Goal: Task Accomplishment & Management: Complete application form

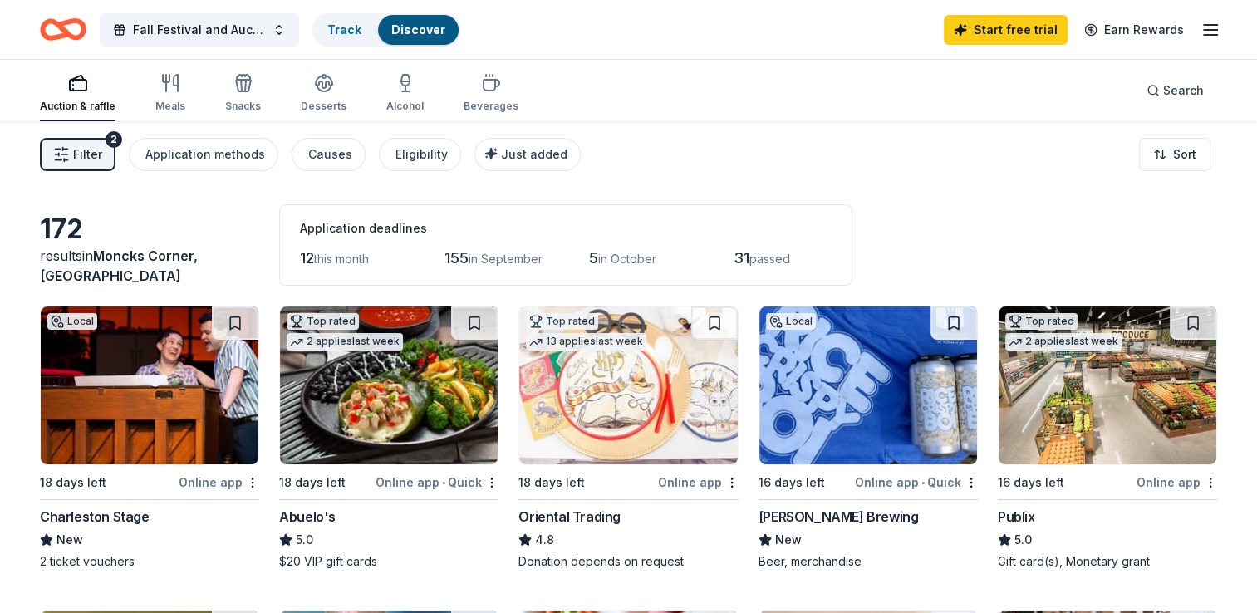
click at [119, 386] on img at bounding box center [150, 386] width 218 height 158
click at [635, 411] on img at bounding box center [628, 386] width 218 height 158
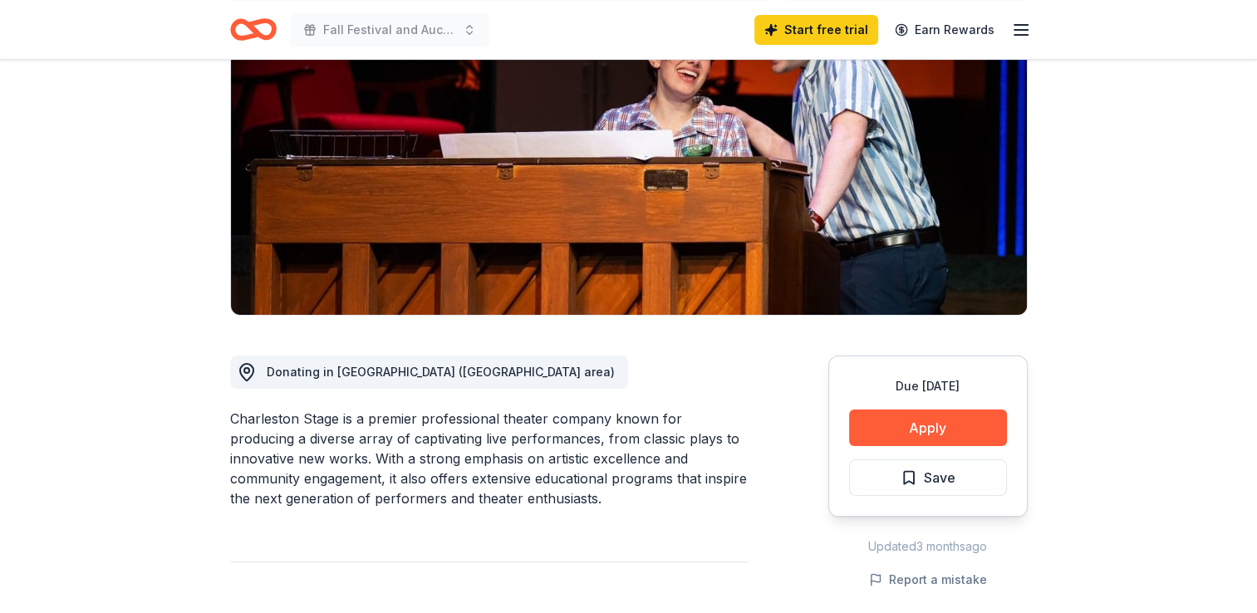
scroll to position [199, 0]
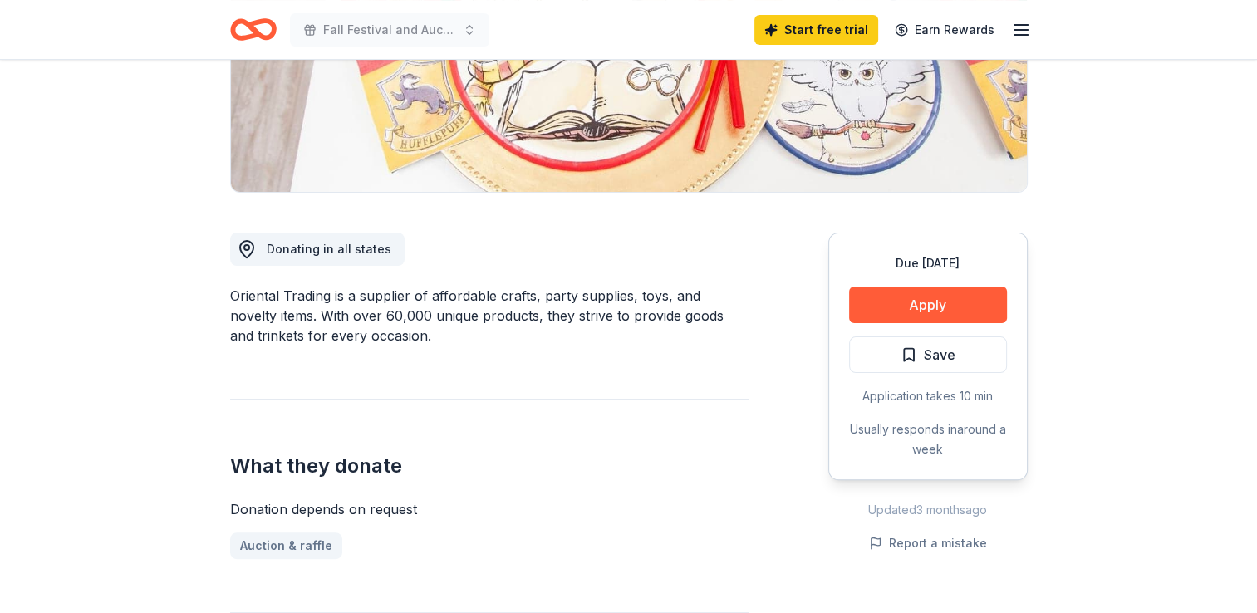
scroll to position [316, 0]
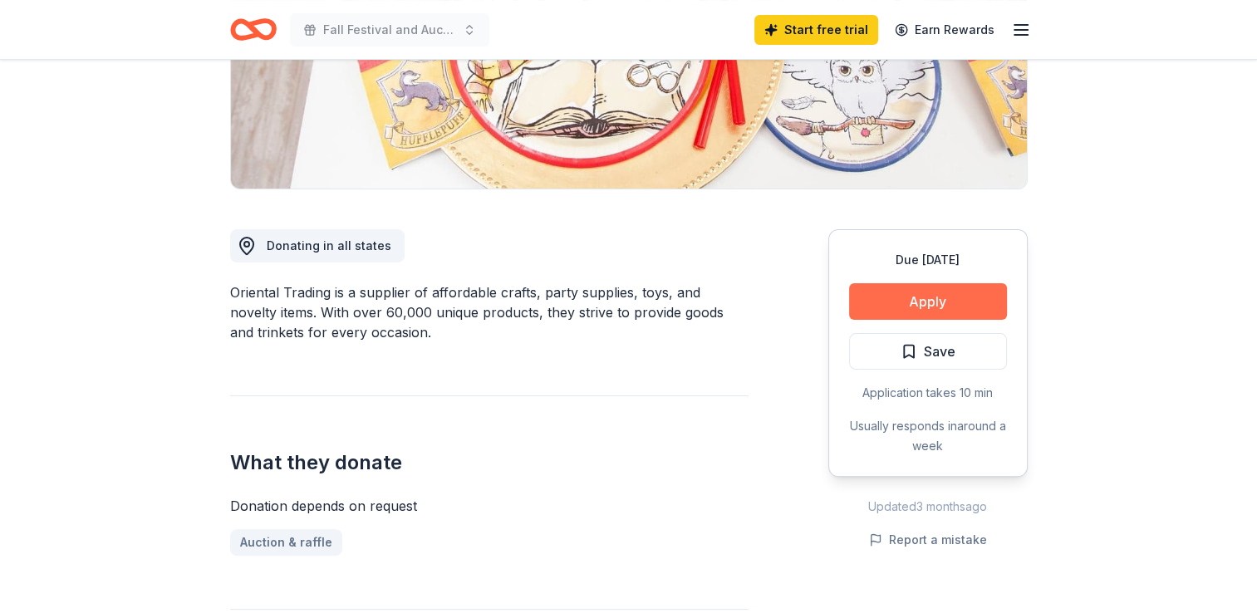
click at [960, 297] on button "Apply" at bounding box center [928, 301] width 158 height 37
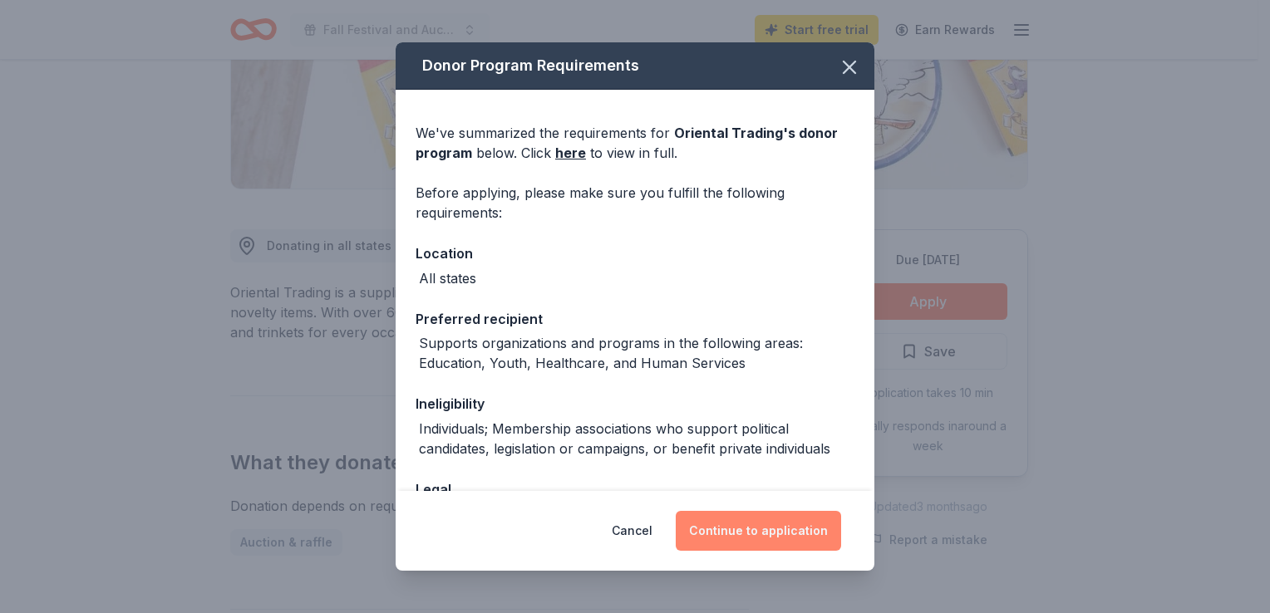
click at [768, 536] on button "Continue to application" at bounding box center [758, 531] width 165 height 40
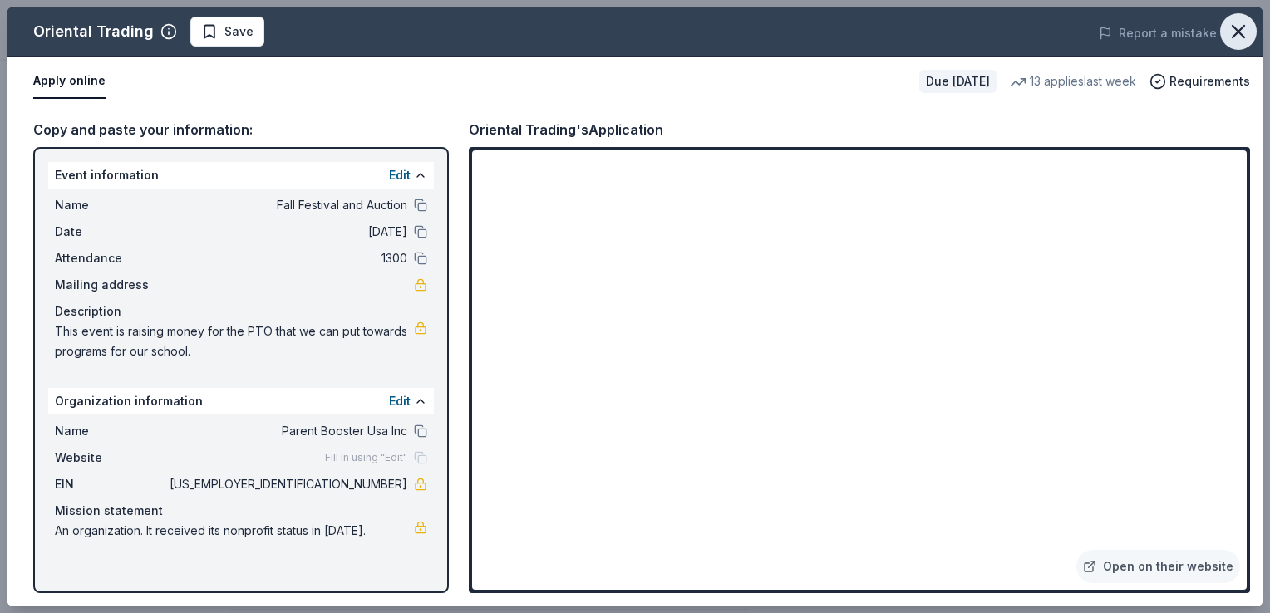
click at [1242, 37] on icon "button" at bounding box center [1238, 31] width 23 height 23
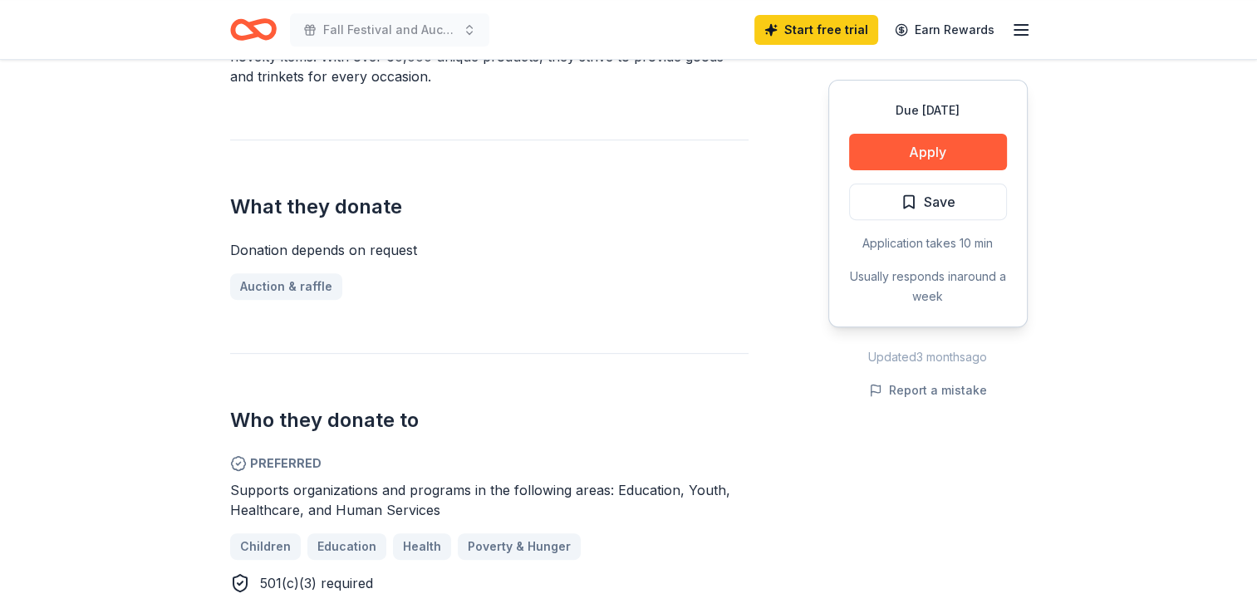
scroll to position [0, 0]
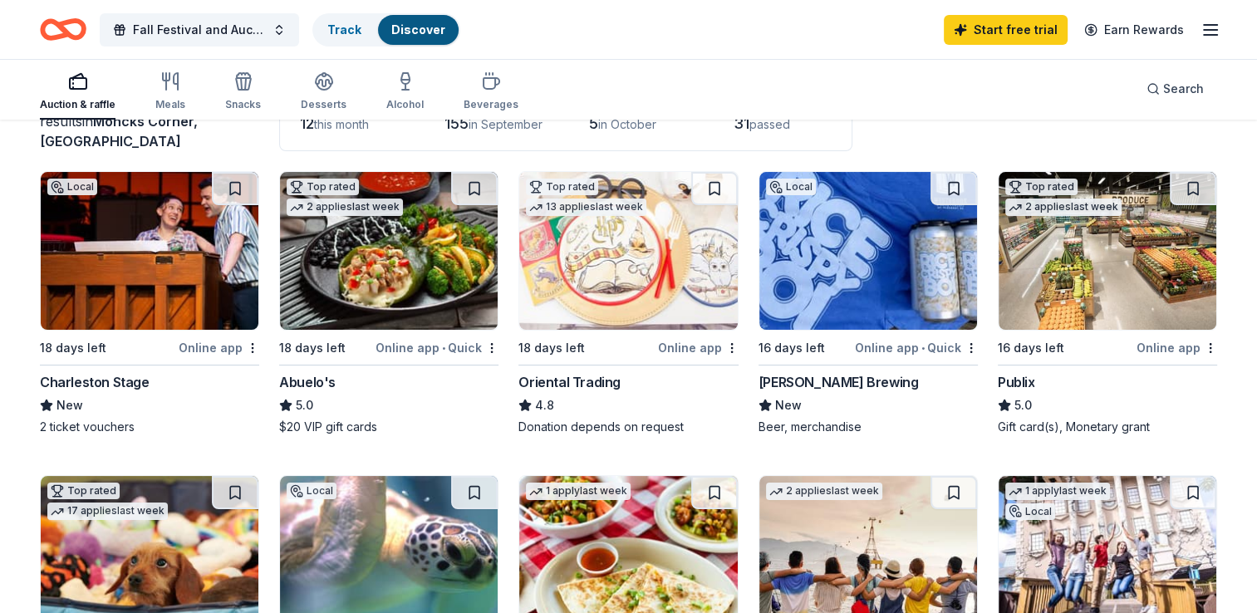
scroll to position [140, 0]
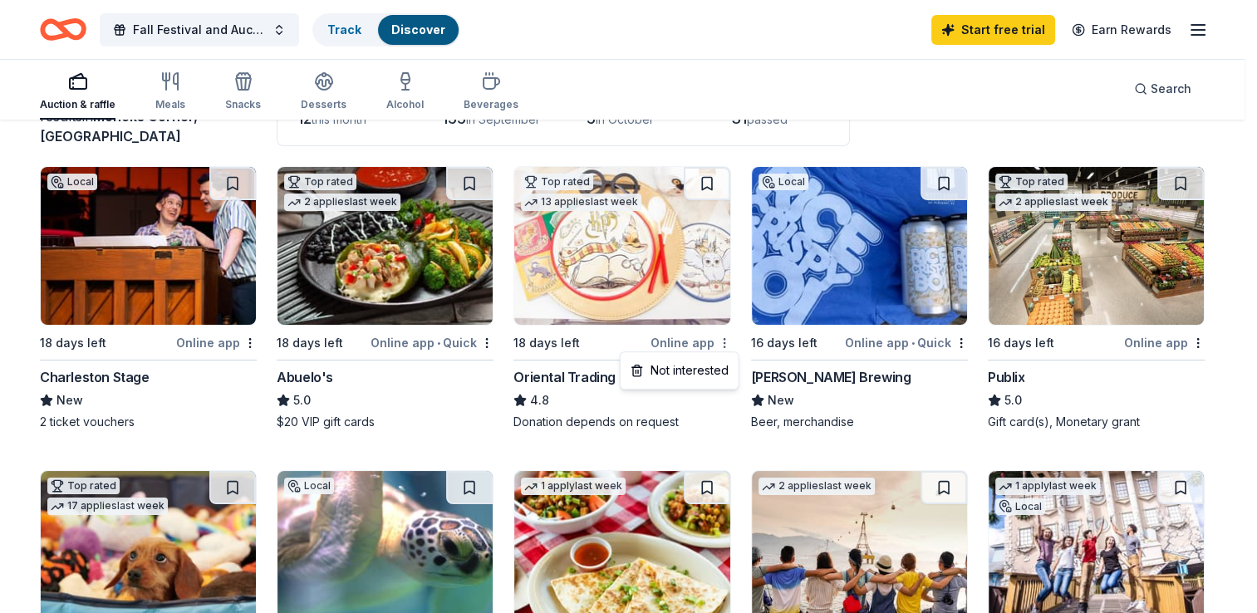
click at [728, 343] on html "Fall Festival and Auction Track Discover Start free trial Earn Rewards Auction …" at bounding box center [628, 166] width 1257 height 613
click at [488, 344] on html "Fall Festival and Auction Track Discover Start free trial Earn Rewards Auction …" at bounding box center [628, 166] width 1257 height 613
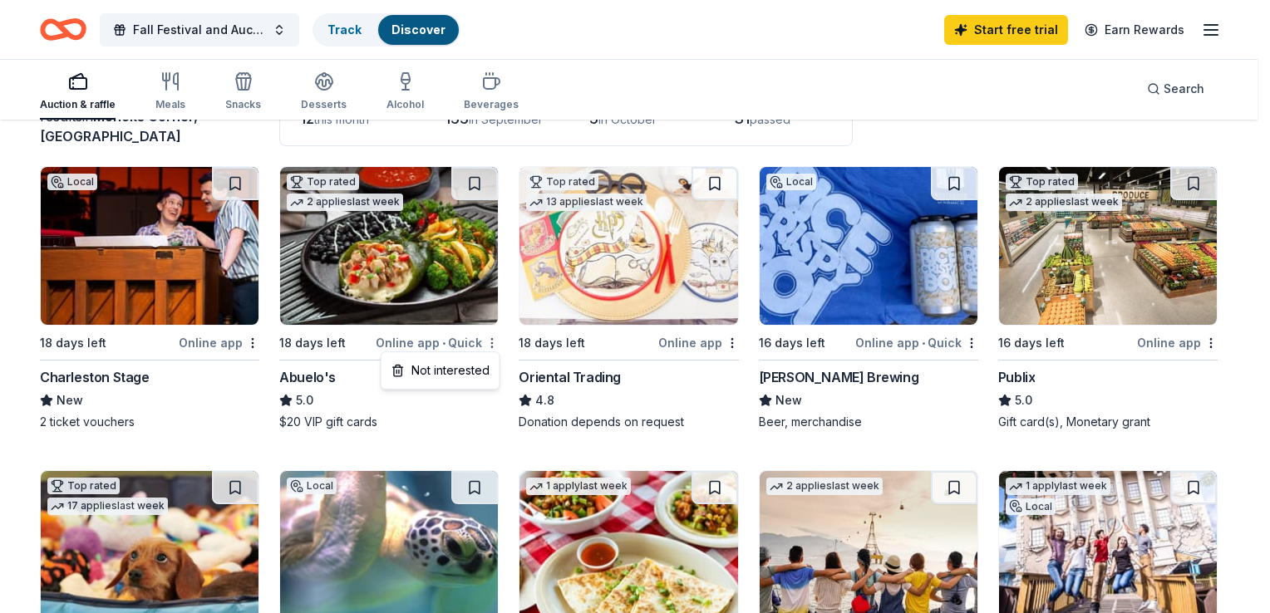
click at [488, 344] on html "Fall Festival and Auction Track Discover Start free trial Earn Rewards Auction …" at bounding box center [635, 166] width 1270 height 613
click at [475, 366] on div "Not interested" at bounding box center [440, 371] width 111 height 30
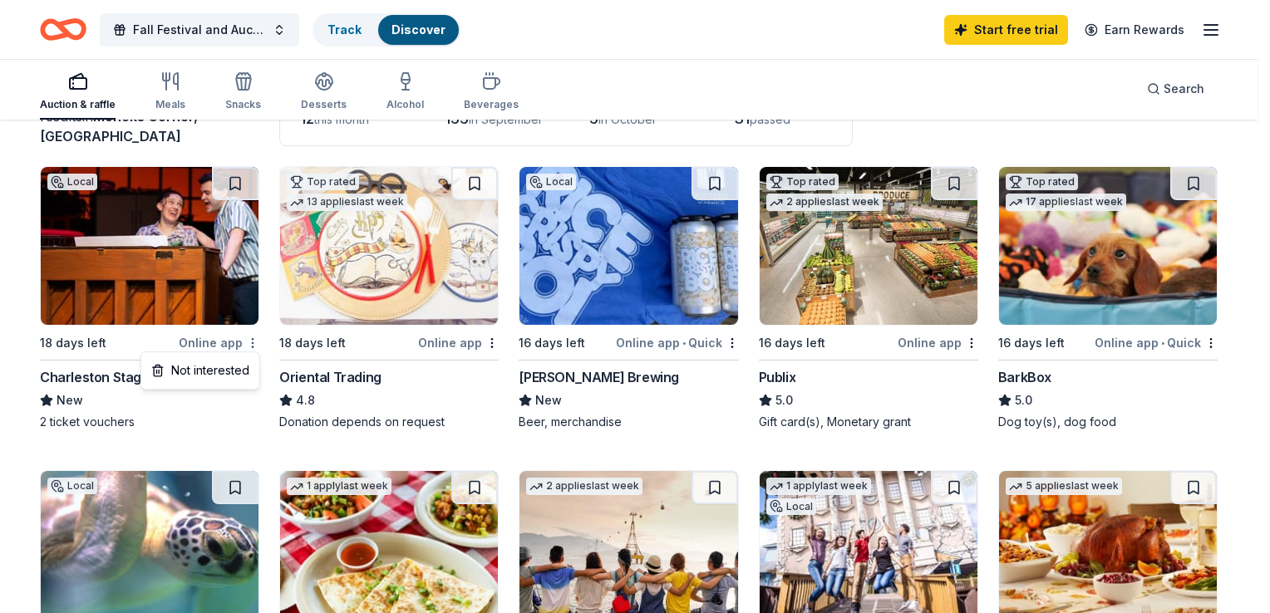
click at [254, 345] on html "Fall Festival and Auction Track Discover Start free trial Earn Rewards Auction …" at bounding box center [635, 166] width 1270 height 613
click at [238, 375] on div "Not interested" at bounding box center [200, 371] width 111 height 30
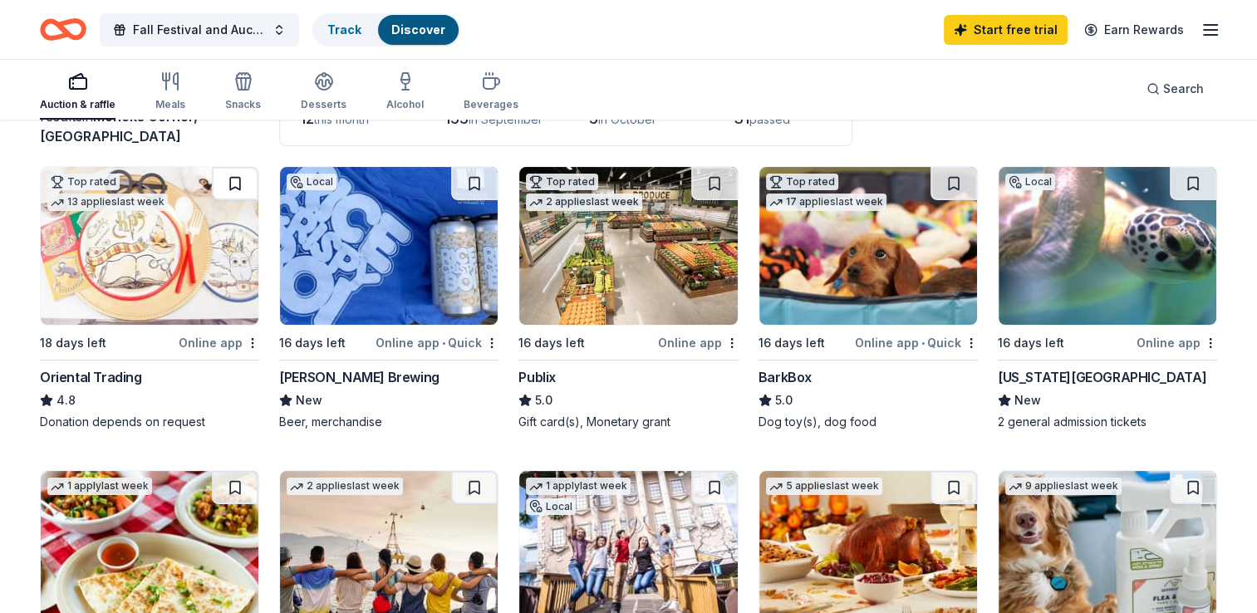
click at [229, 184] on button at bounding box center [235, 183] width 47 height 33
click at [349, 380] on div "[PERSON_NAME] Brewing" at bounding box center [359, 377] width 160 height 20
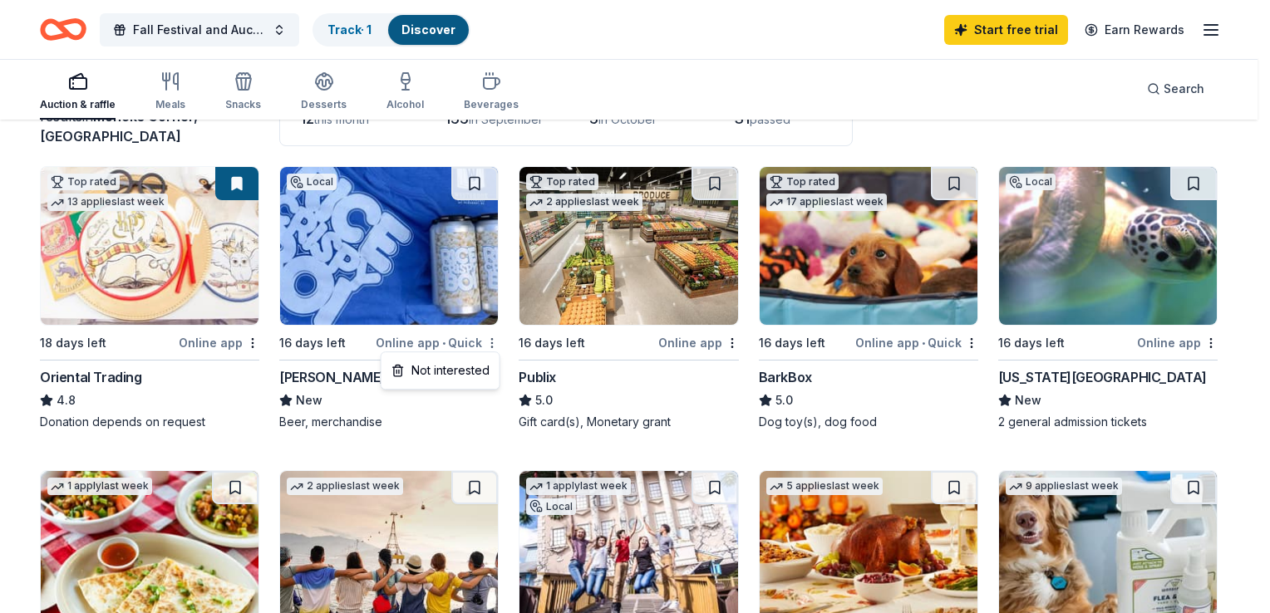
click at [492, 343] on html "Fall Festival and Auction Track · 1 Discover Start free trial Earn Rewards Auct…" at bounding box center [635, 166] width 1270 height 613
click at [469, 381] on div "Not interested" at bounding box center [440, 371] width 111 height 30
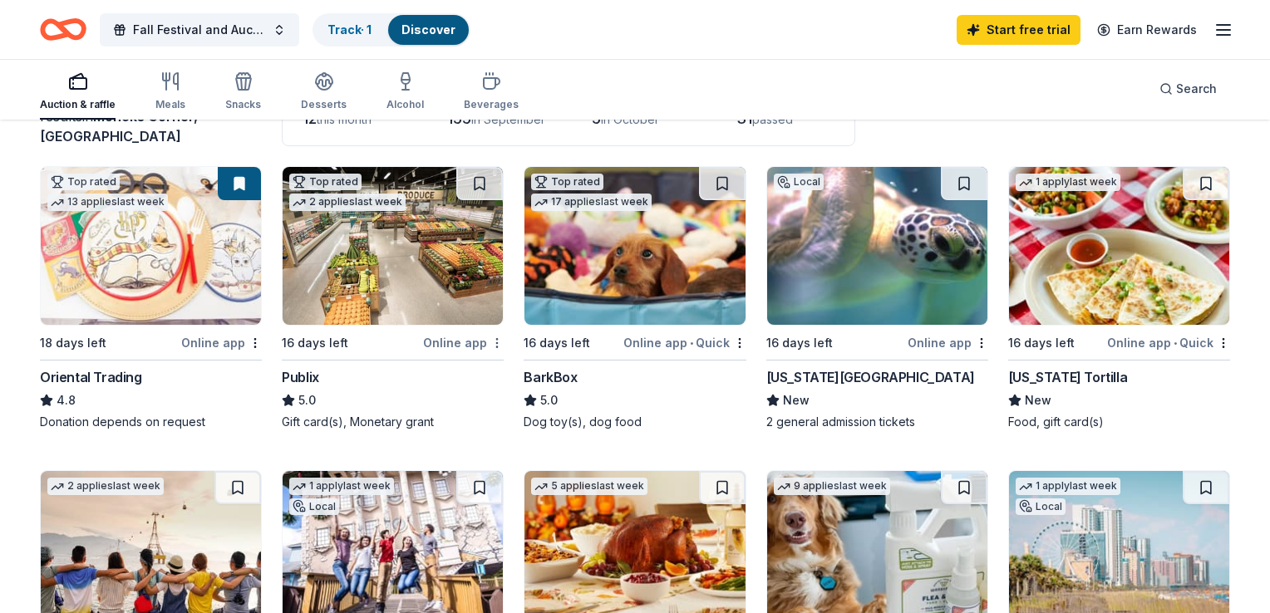
click at [488, 341] on html "Fall Festival and Auction Track · 1 Discover Start free trial Earn Rewards Auct…" at bounding box center [635, 166] width 1270 height 613
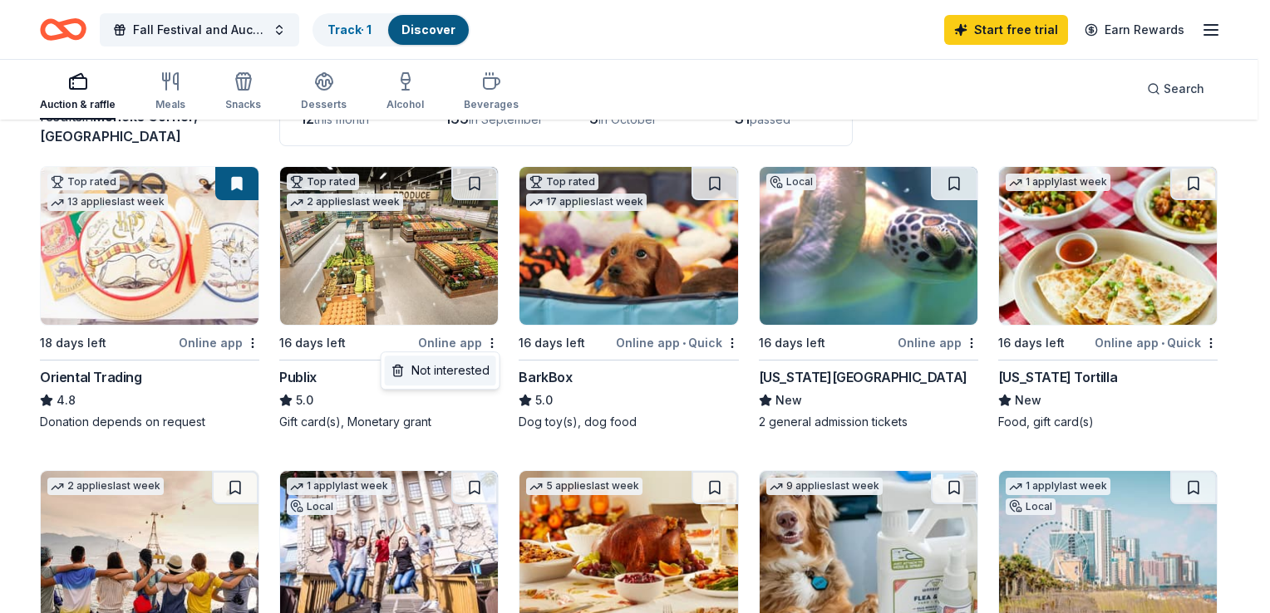
click at [474, 368] on div "Not interested" at bounding box center [440, 371] width 111 height 30
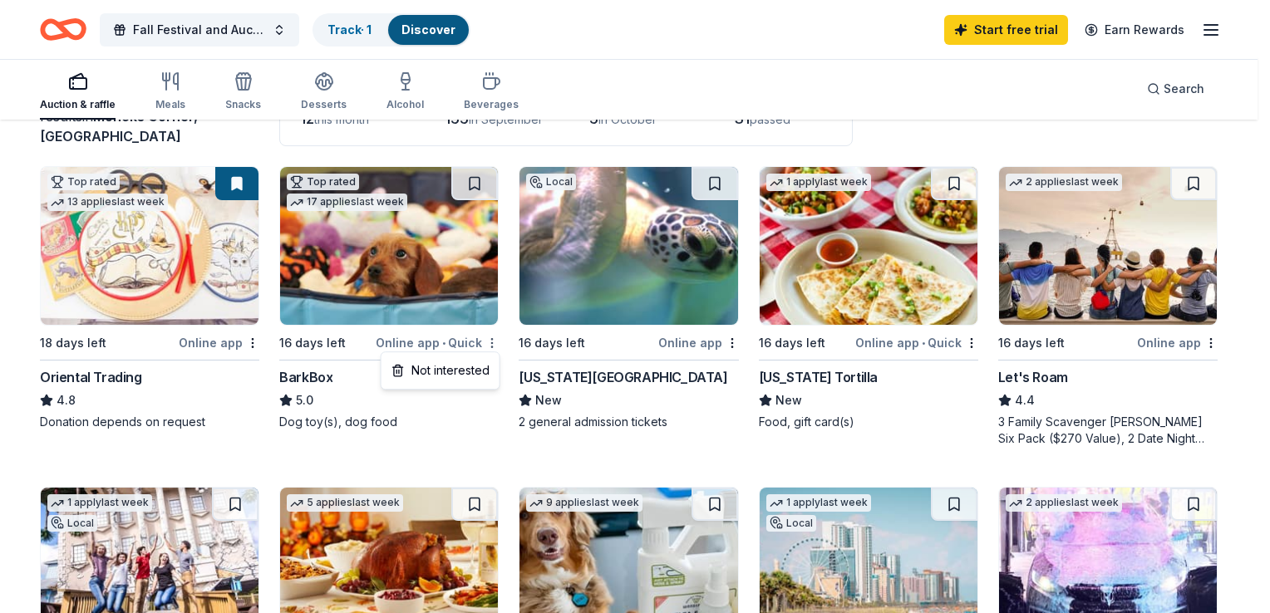
click at [494, 341] on html "Fall Festival and Auction Track · 1 Discover Start free trial Earn Rewards Auct…" at bounding box center [635, 166] width 1270 height 613
click at [465, 373] on div "Not interested" at bounding box center [440, 371] width 111 height 30
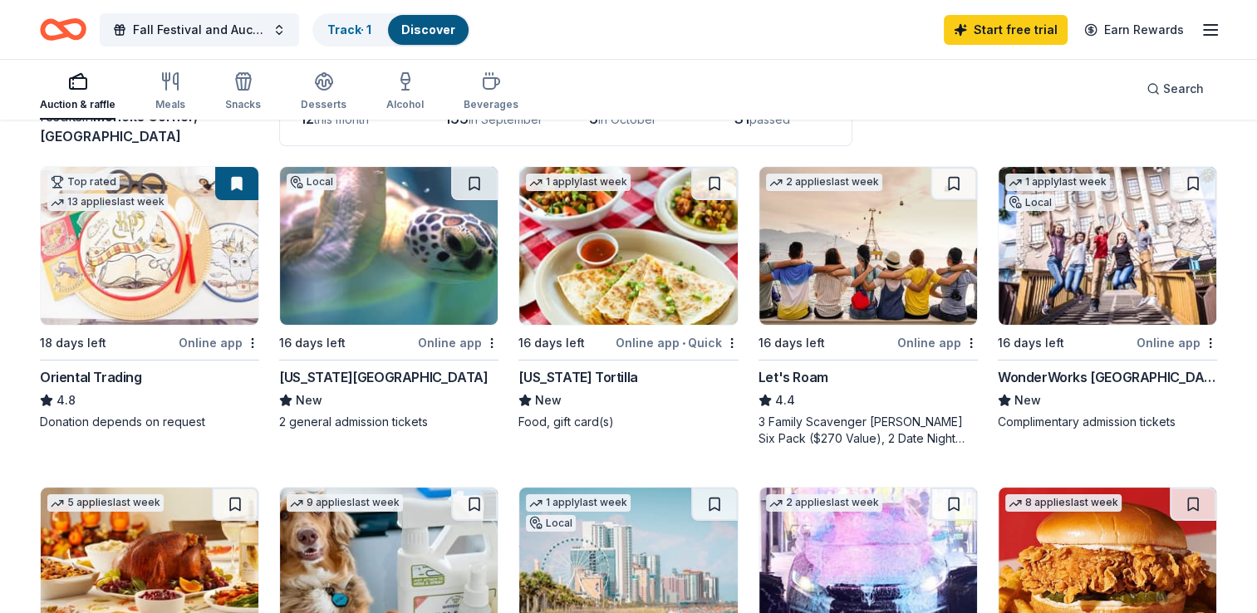
click at [409, 374] on div "[US_STATE][GEOGRAPHIC_DATA]" at bounding box center [383, 377] width 209 height 20
click at [469, 184] on button at bounding box center [474, 183] width 47 height 33
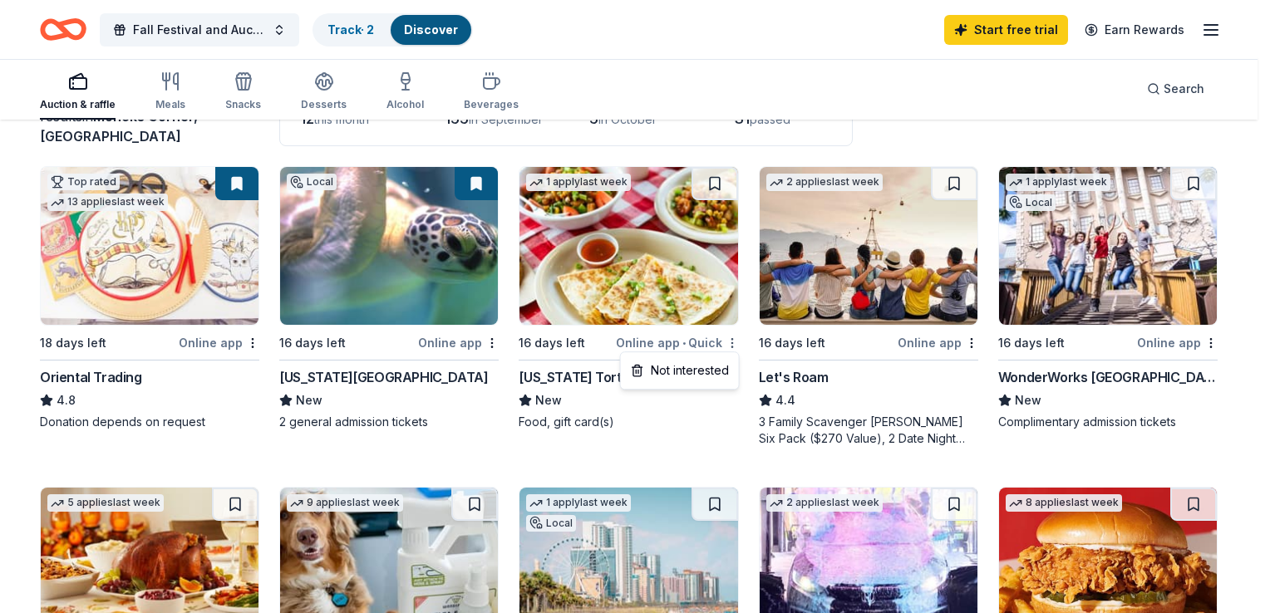
click at [731, 347] on html "Fall Festival and Auction Track · 2 Discover Start free trial Earn Rewards Auct…" at bounding box center [635, 166] width 1270 height 613
click at [717, 367] on div "Not interested" at bounding box center [679, 371] width 111 height 30
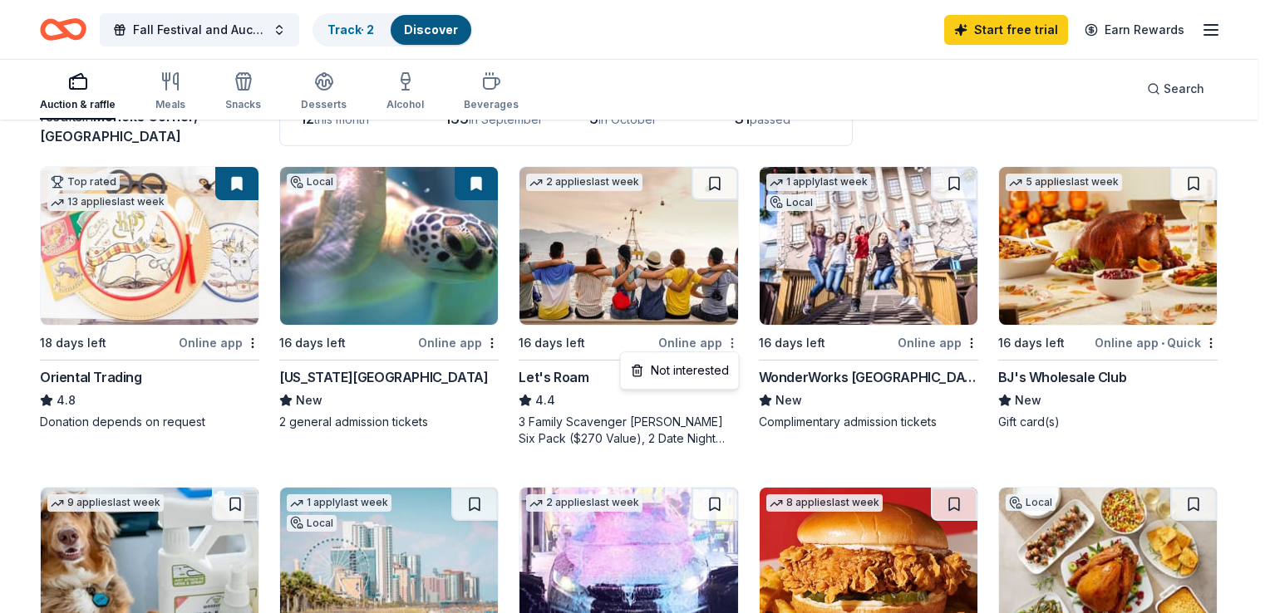
click at [733, 343] on html "Fall Festival and Auction Track · 2 Discover Start free trial Earn Rewards Auct…" at bounding box center [635, 166] width 1270 height 613
click at [716, 368] on div "Not interested" at bounding box center [679, 371] width 111 height 30
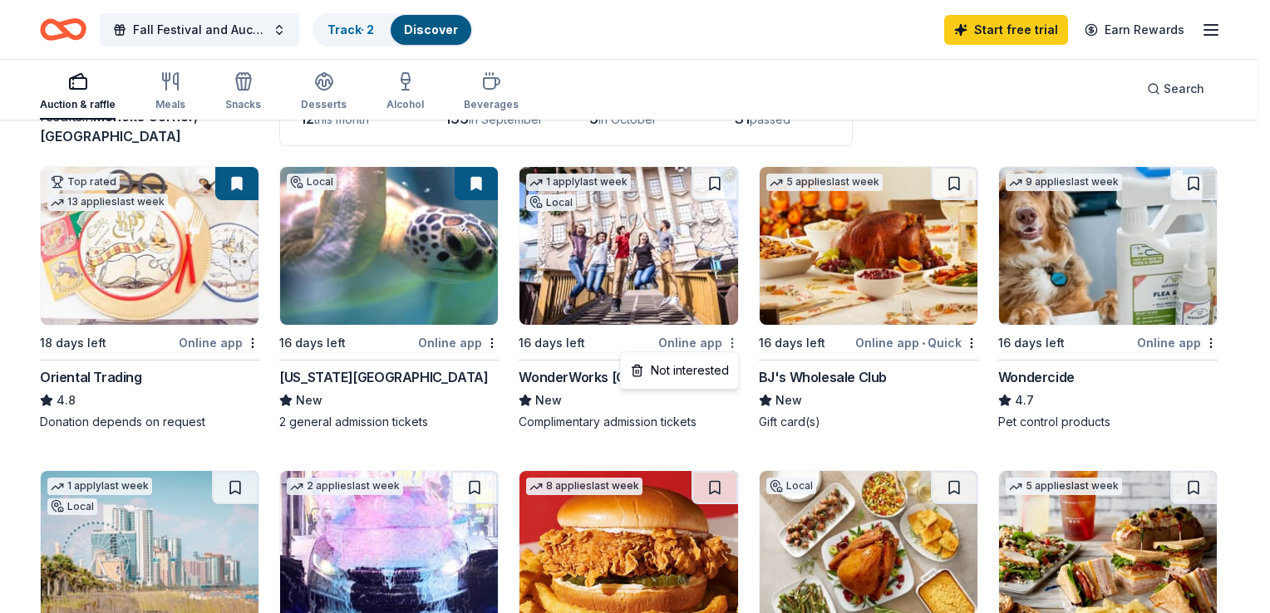
click at [730, 342] on html "Fall Festival and Auction Track · 2 Discover Start free trial Earn Rewards Auct…" at bounding box center [635, 166] width 1270 height 613
click at [712, 369] on div "Not interested" at bounding box center [679, 371] width 111 height 30
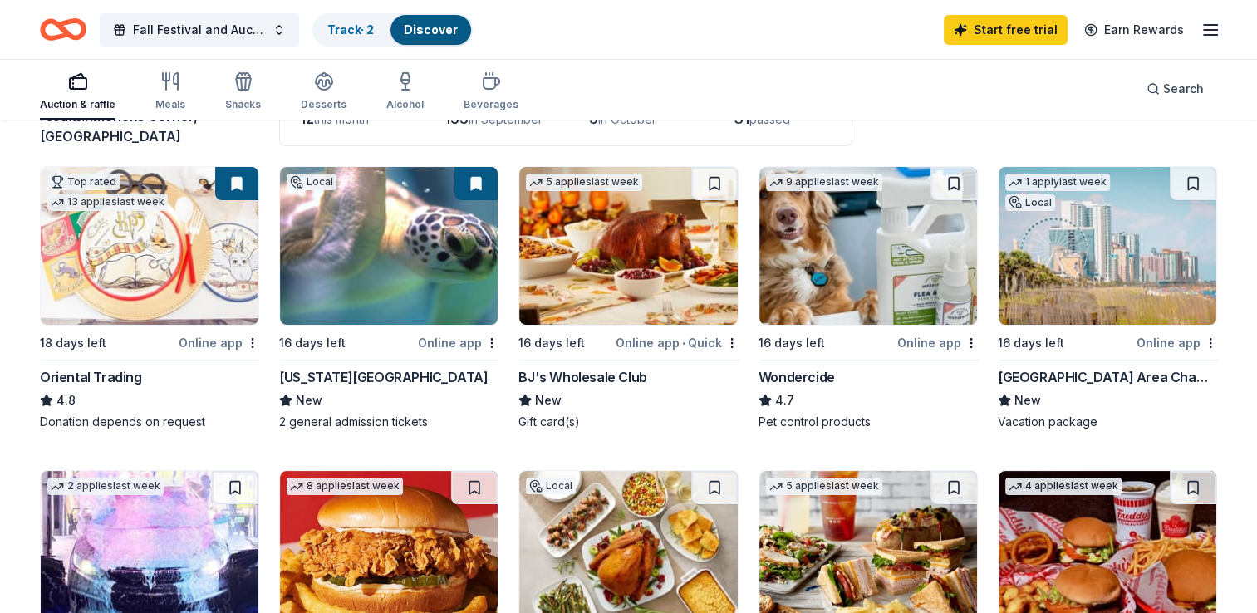
click at [608, 367] on div "BJ's Wholesale Club" at bounding box center [583, 377] width 128 height 20
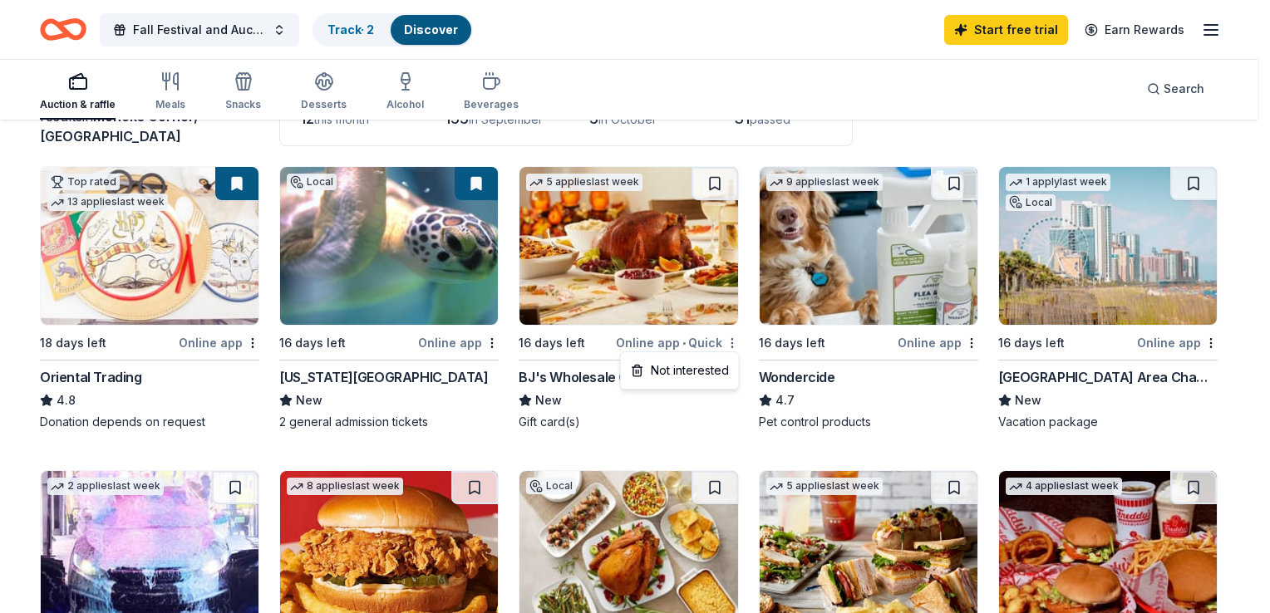
click at [729, 344] on html "Fall Festival and Auction Track · 2 Discover Start free trial Earn Rewards Auct…" at bounding box center [635, 166] width 1270 height 613
click at [711, 371] on div "Not interested" at bounding box center [679, 371] width 111 height 30
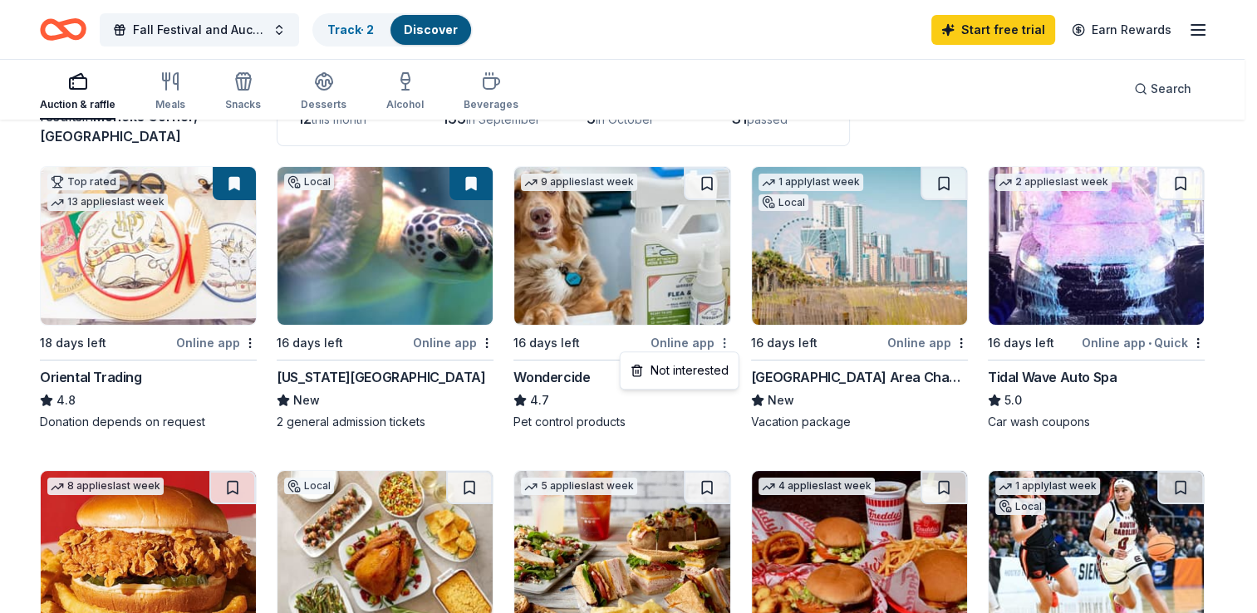
click at [726, 336] on html "Fall Festival and Auction Track · 2 Discover Start free trial Earn Rewards Auct…" at bounding box center [628, 166] width 1257 height 613
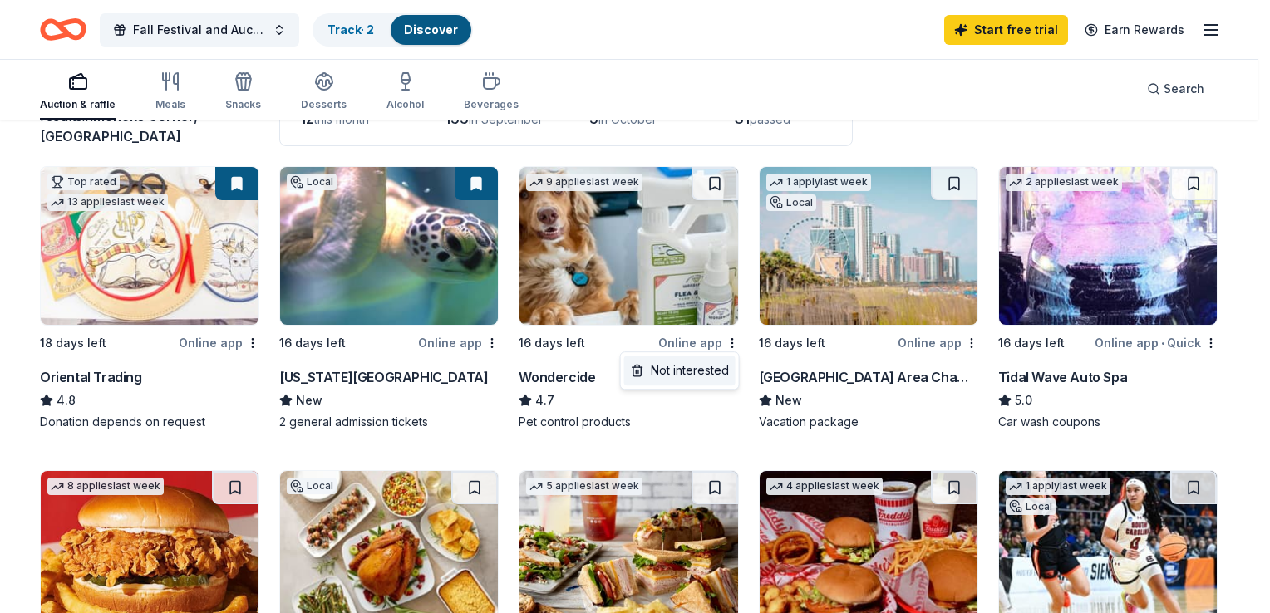
click at [711, 369] on div "Not interested" at bounding box center [679, 371] width 111 height 30
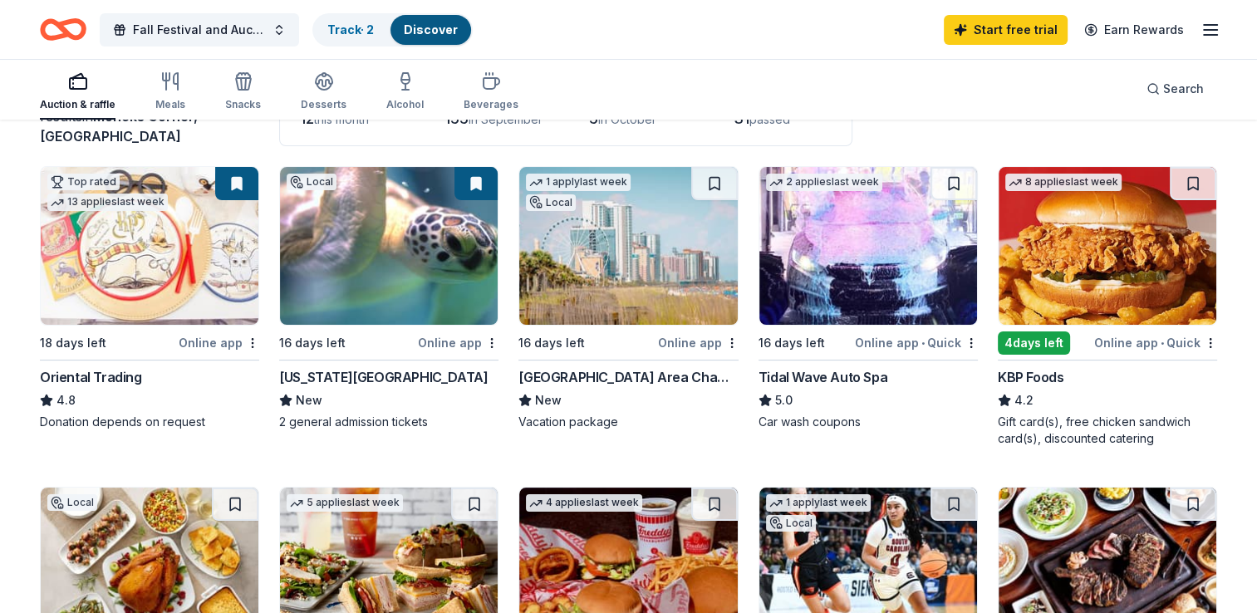
click at [717, 344] on div "Online app" at bounding box center [698, 342] width 81 height 21
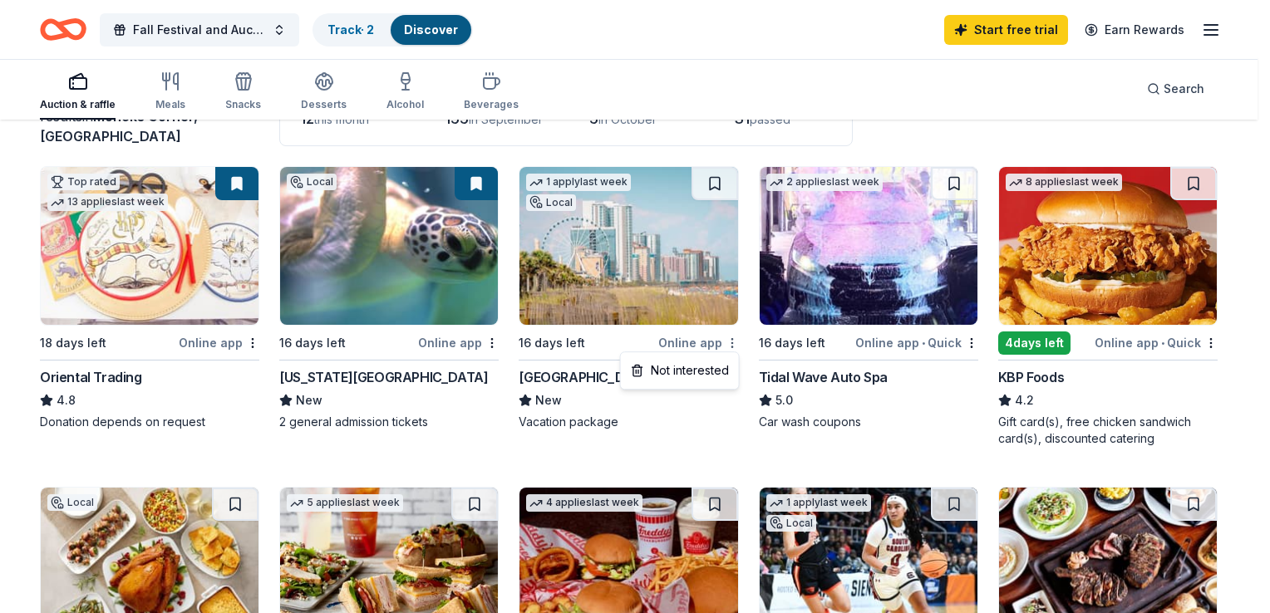
click at [731, 343] on html "Fall Festival and Auction Track · 2 Discover Start free trial Earn Rewards Auct…" at bounding box center [635, 166] width 1270 height 613
click at [722, 362] on div "Not interested" at bounding box center [679, 371] width 111 height 30
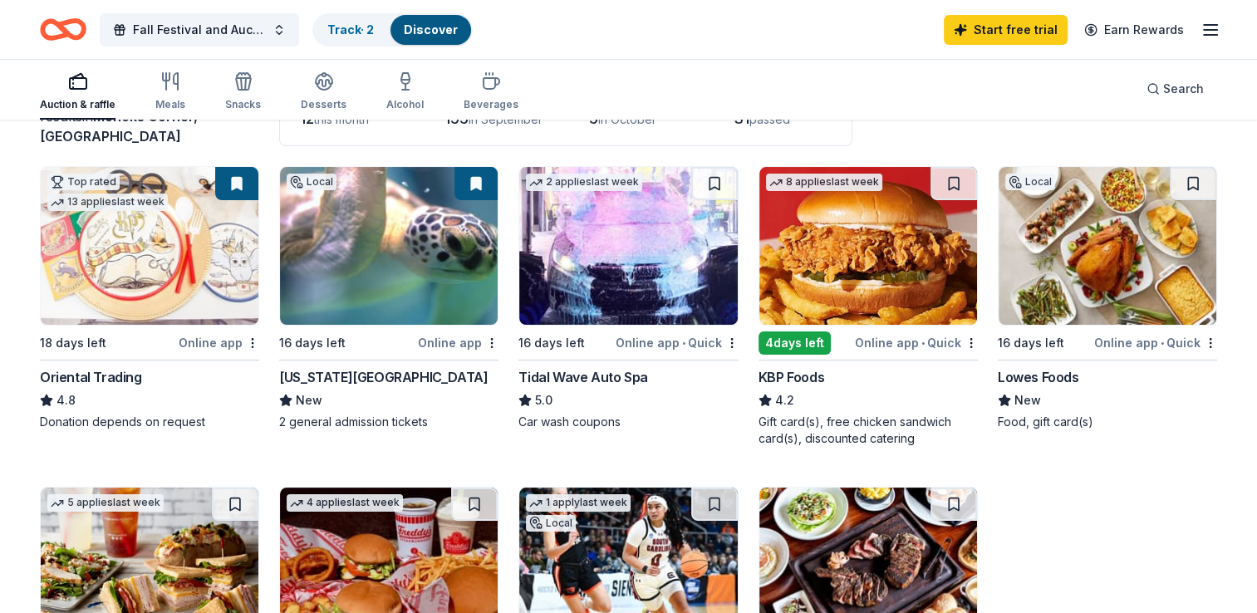
click at [632, 363] on div "2 applies last week 16 days left Online app • Quick Tidal Wave Auto Spa 5.0 Car…" at bounding box center [628, 298] width 219 height 264
click at [721, 186] on button at bounding box center [714, 183] width 47 height 33
click at [794, 374] on div "KBP Foods" at bounding box center [792, 377] width 66 height 20
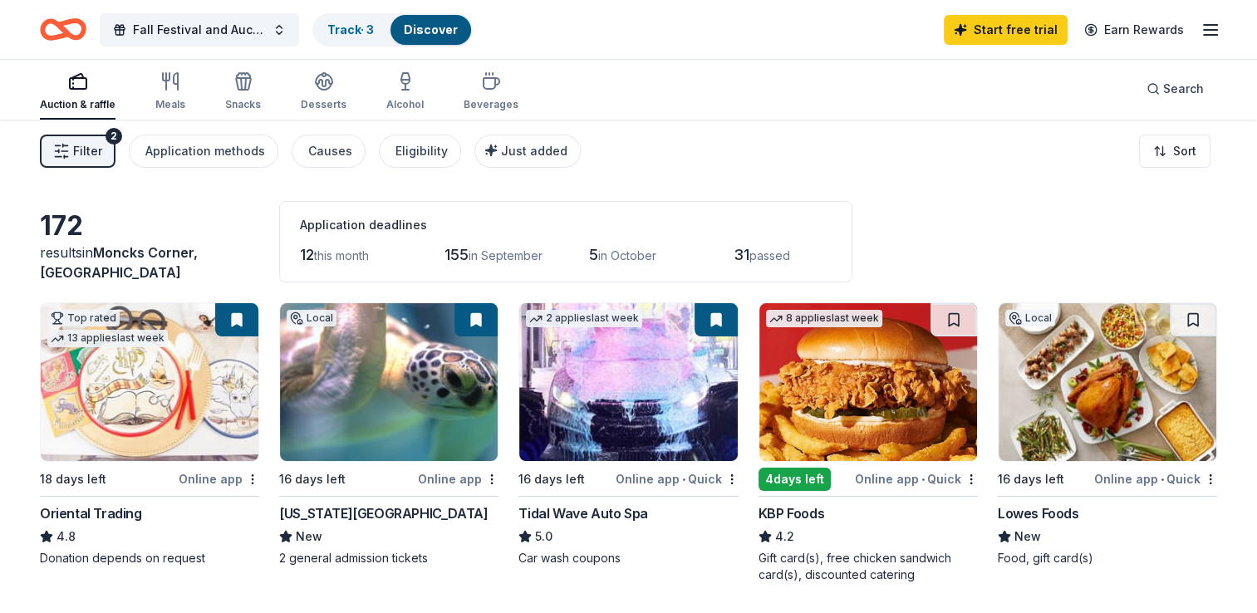
scroll to position [0, 0]
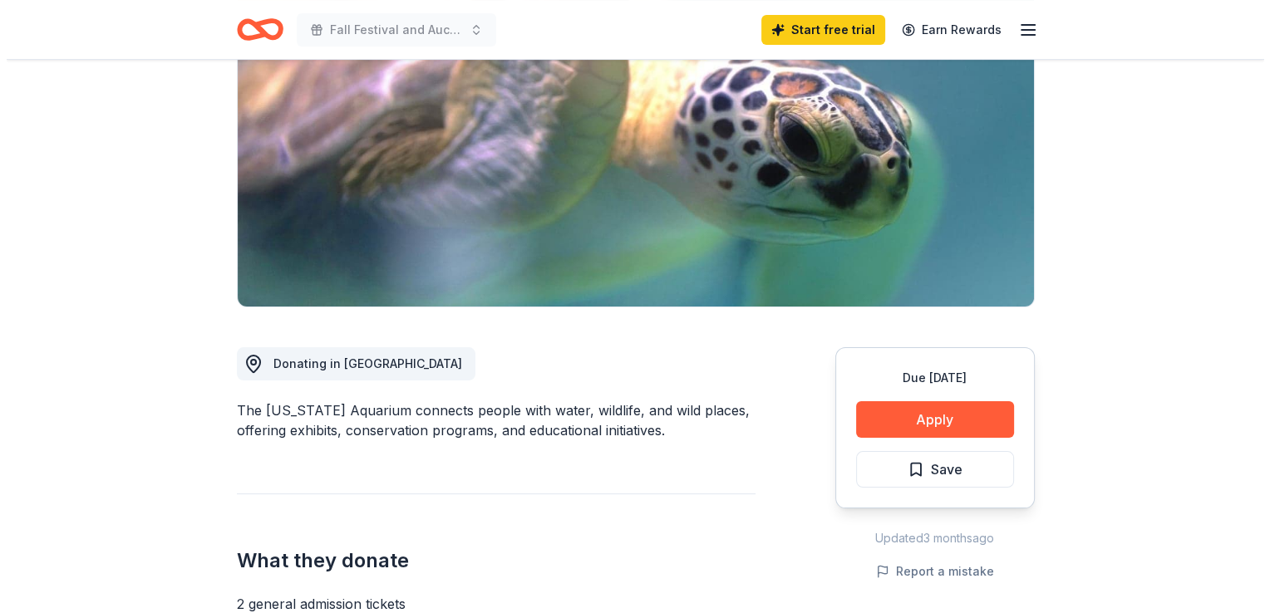
scroll to position [211, 0]
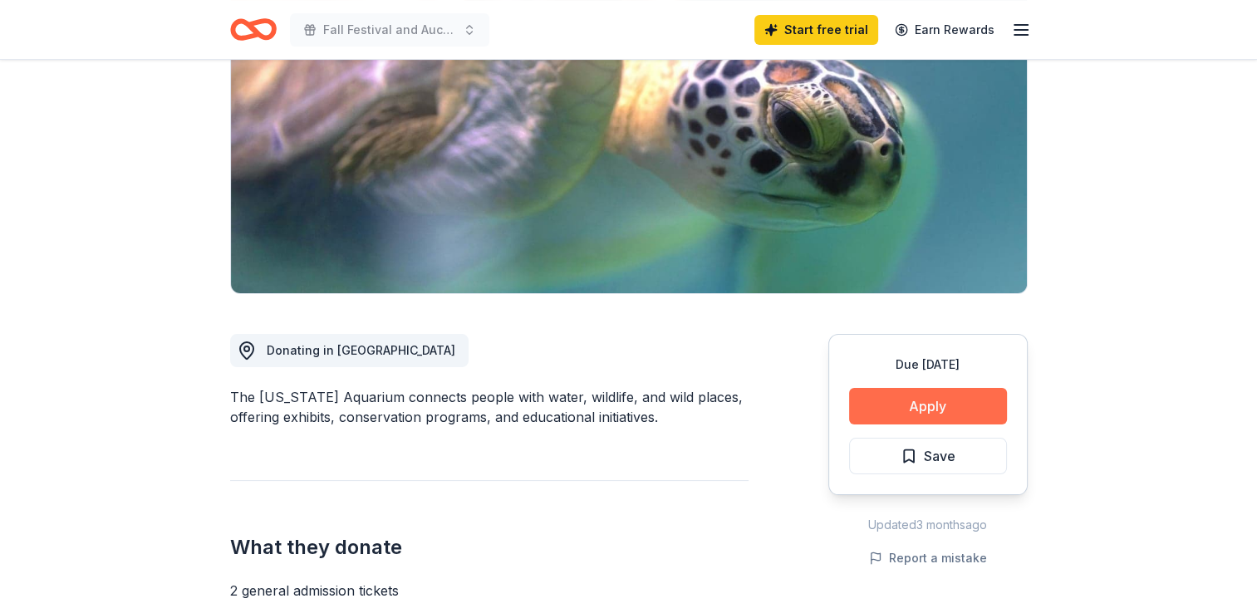
click at [932, 392] on button "Apply" at bounding box center [928, 406] width 158 height 37
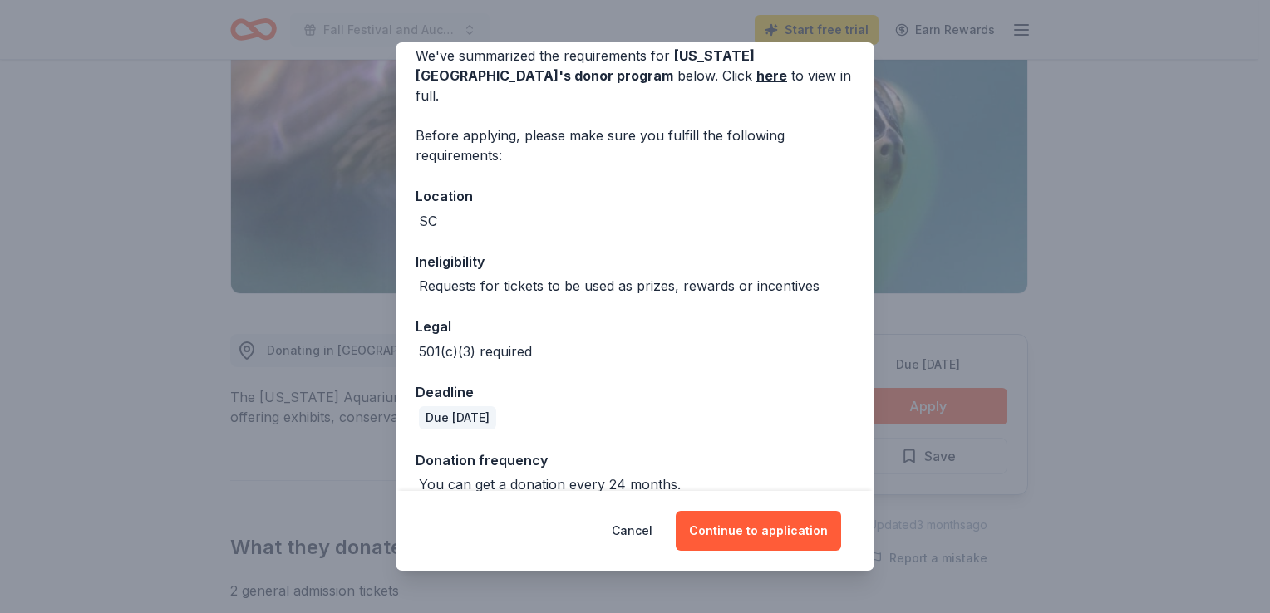
scroll to position [145, 0]
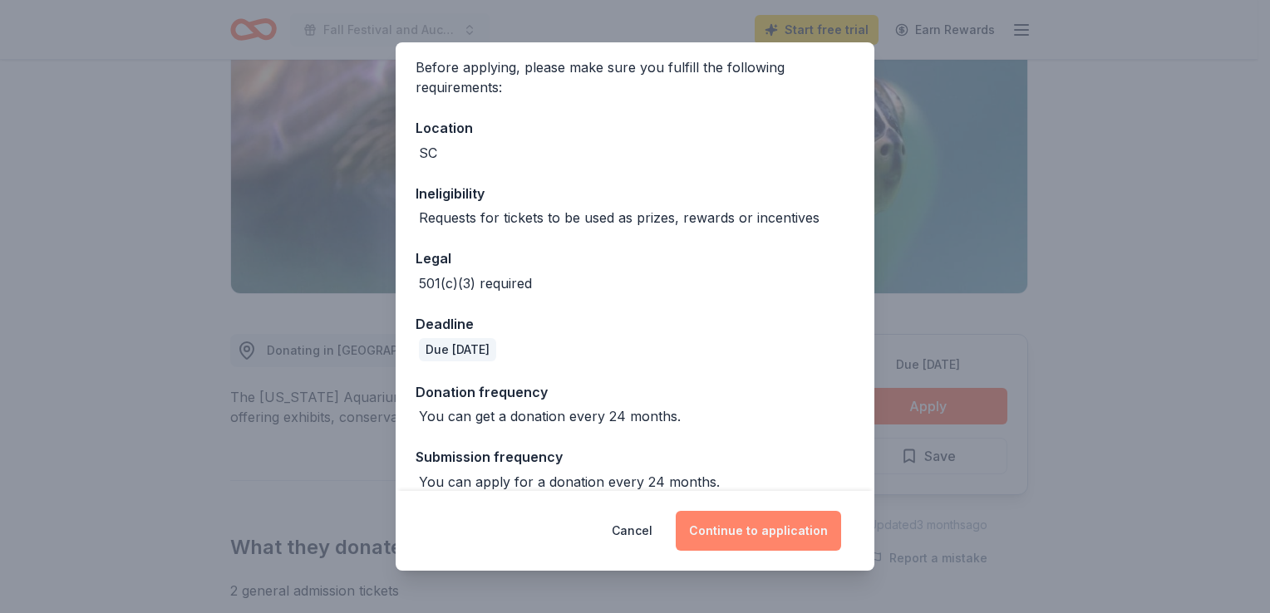
click at [771, 534] on button "Continue to application" at bounding box center [758, 531] width 165 height 40
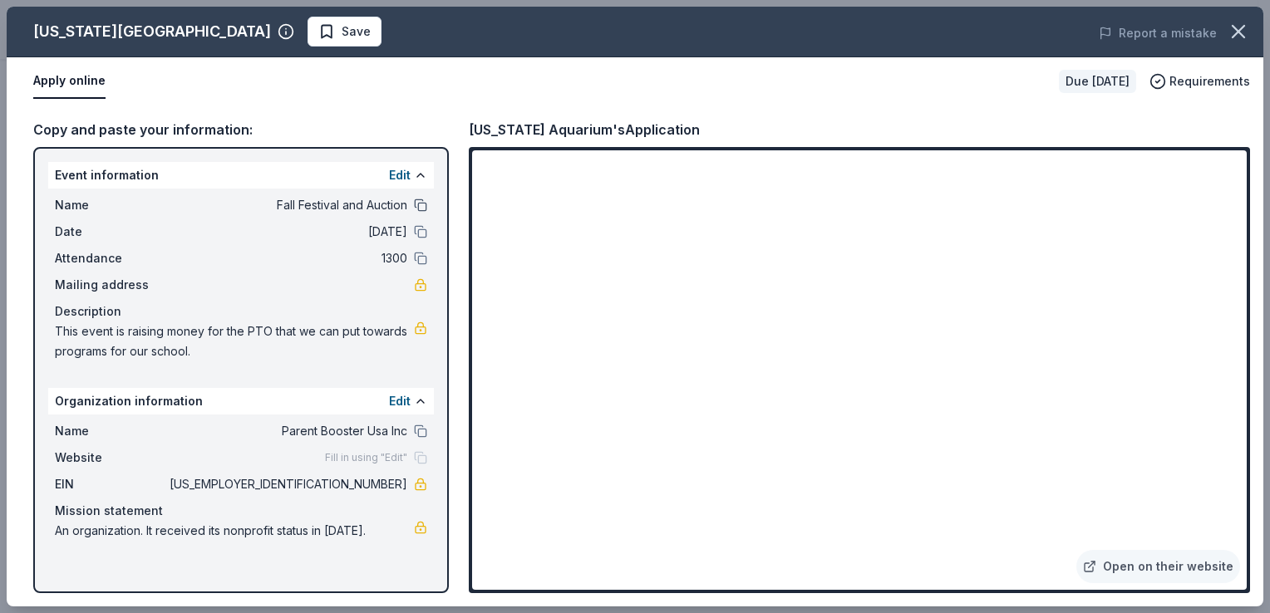
click at [422, 204] on button at bounding box center [420, 205] width 13 height 13
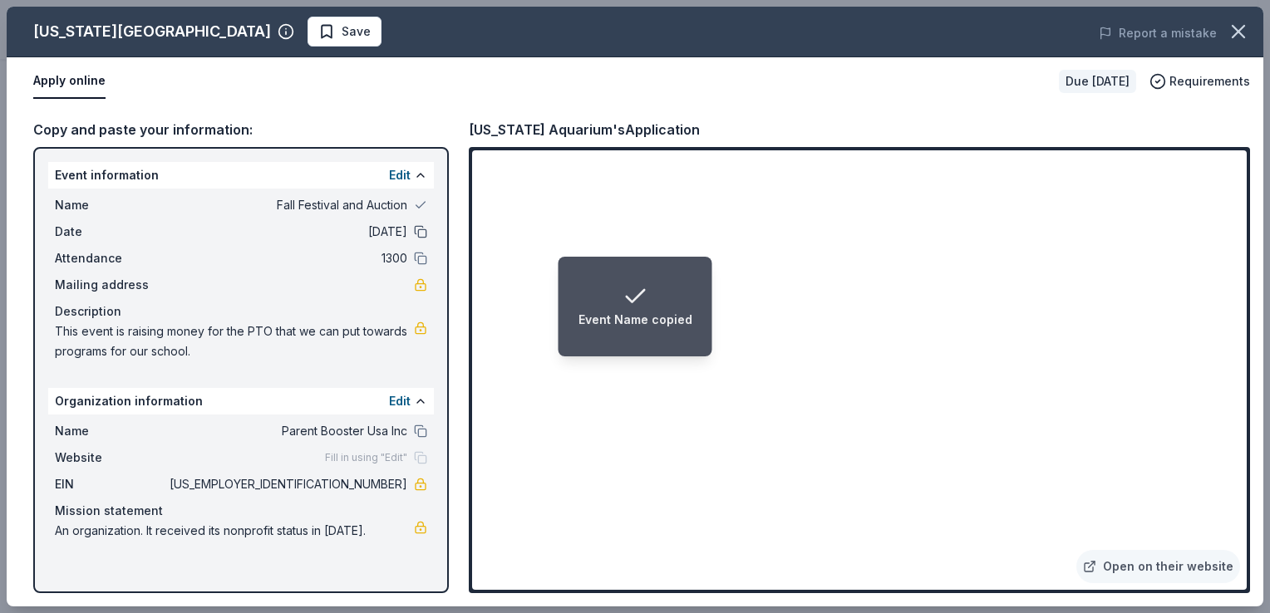
click at [419, 234] on button at bounding box center [420, 231] width 13 height 13
click at [421, 257] on button at bounding box center [420, 258] width 13 height 13
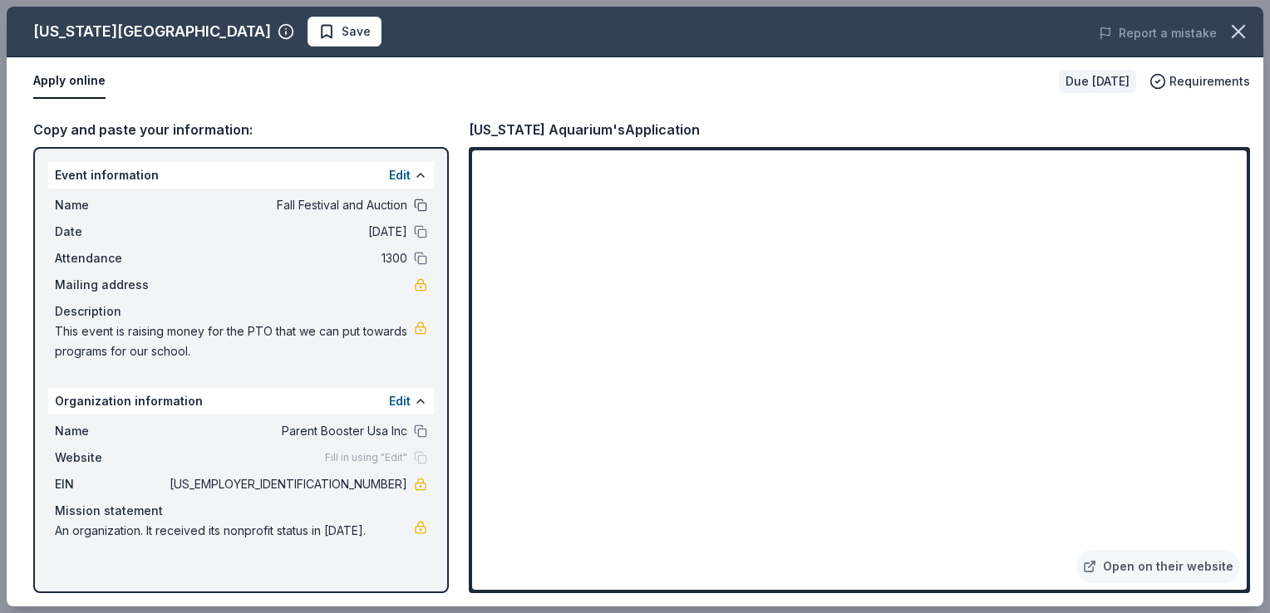
click at [416, 199] on button at bounding box center [420, 205] width 13 height 13
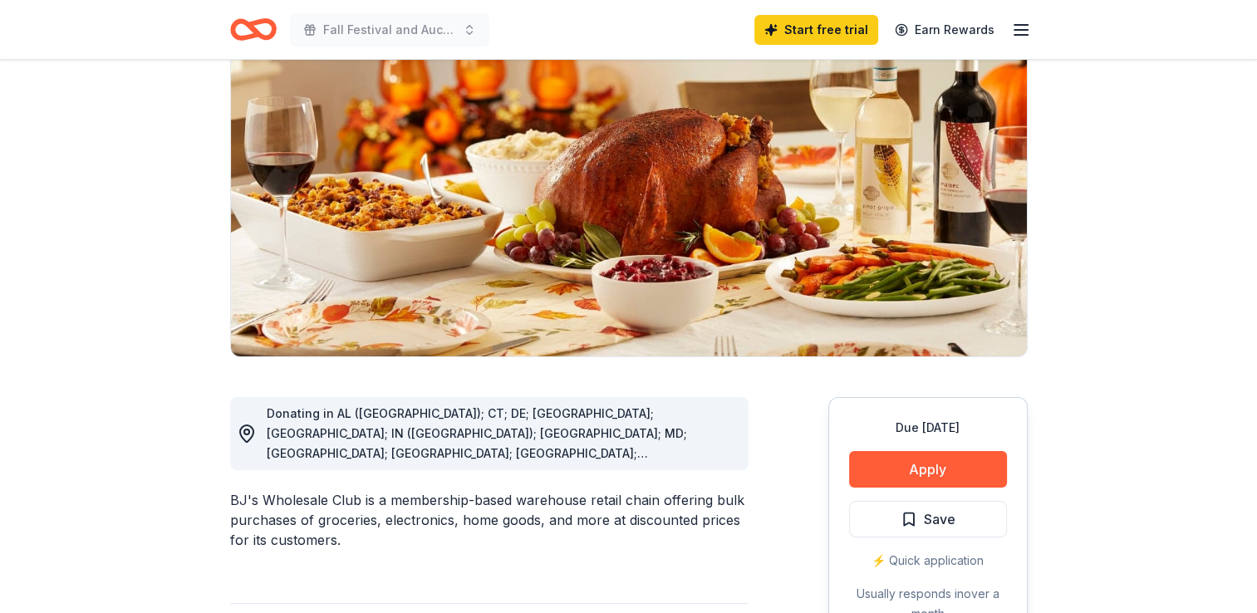
scroll to position [175, 0]
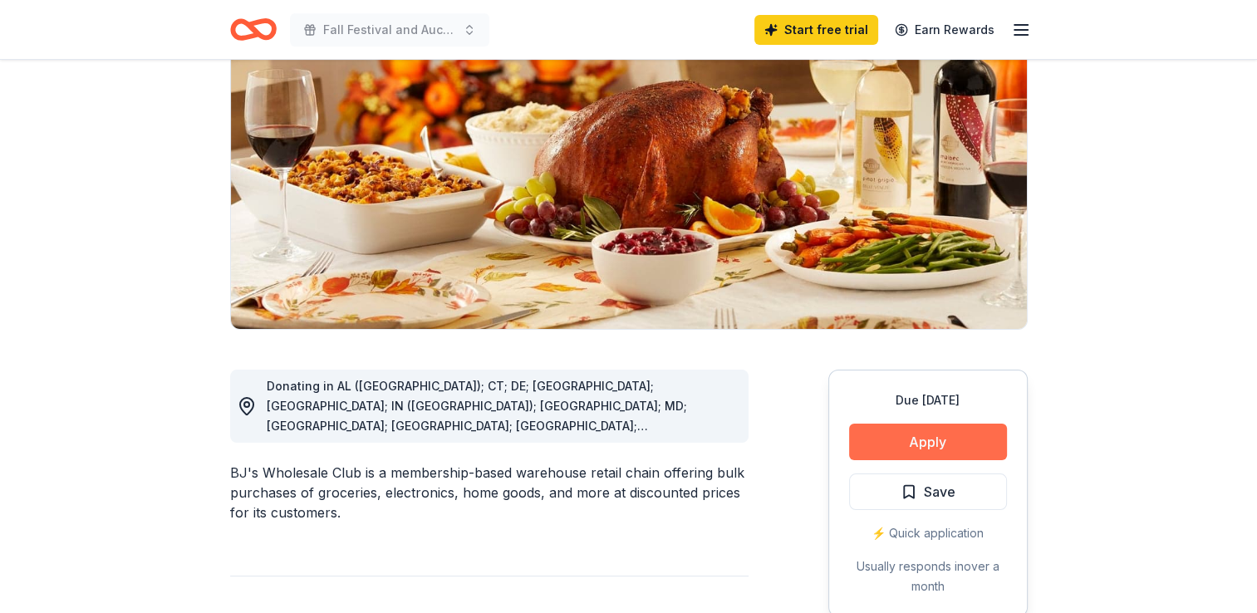
click at [941, 430] on button "Apply" at bounding box center [928, 442] width 158 height 37
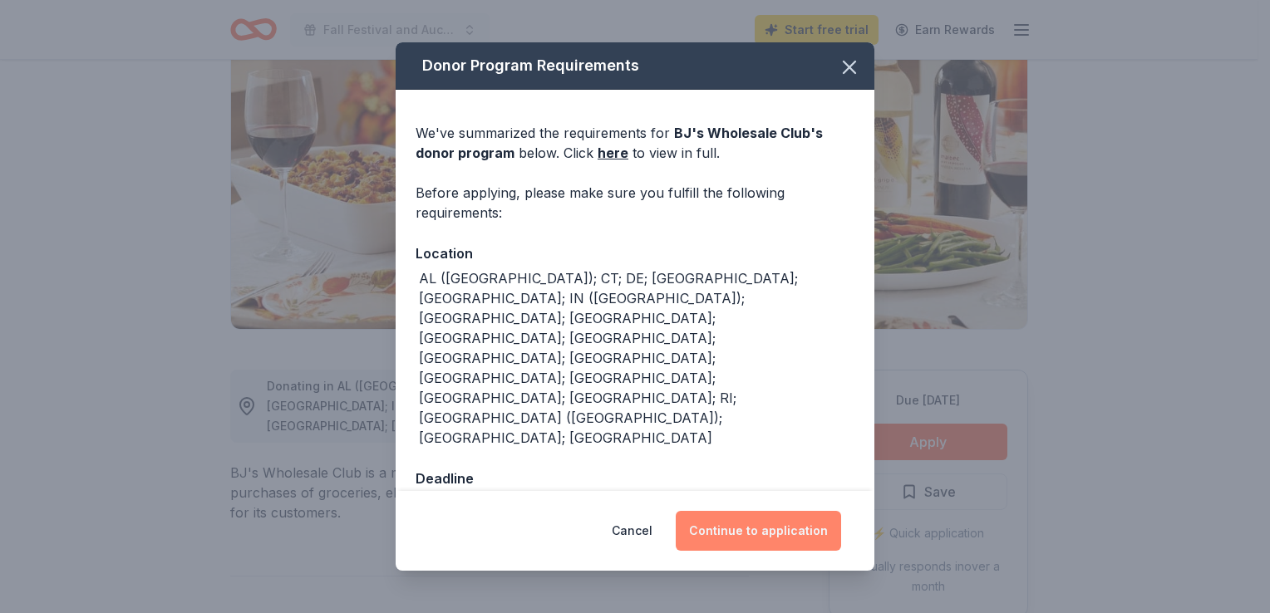
click at [711, 511] on button "Continue to application" at bounding box center [758, 531] width 165 height 40
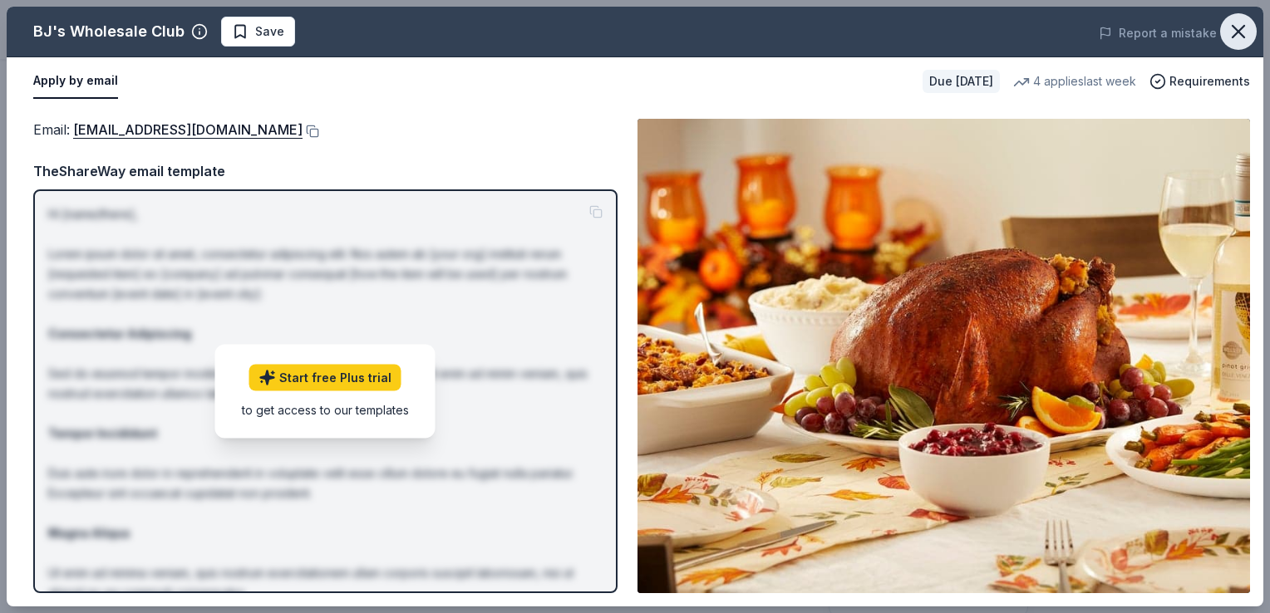
click at [1238, 16] on button "button" at bounding box center [1238, 31] width 37 height 37
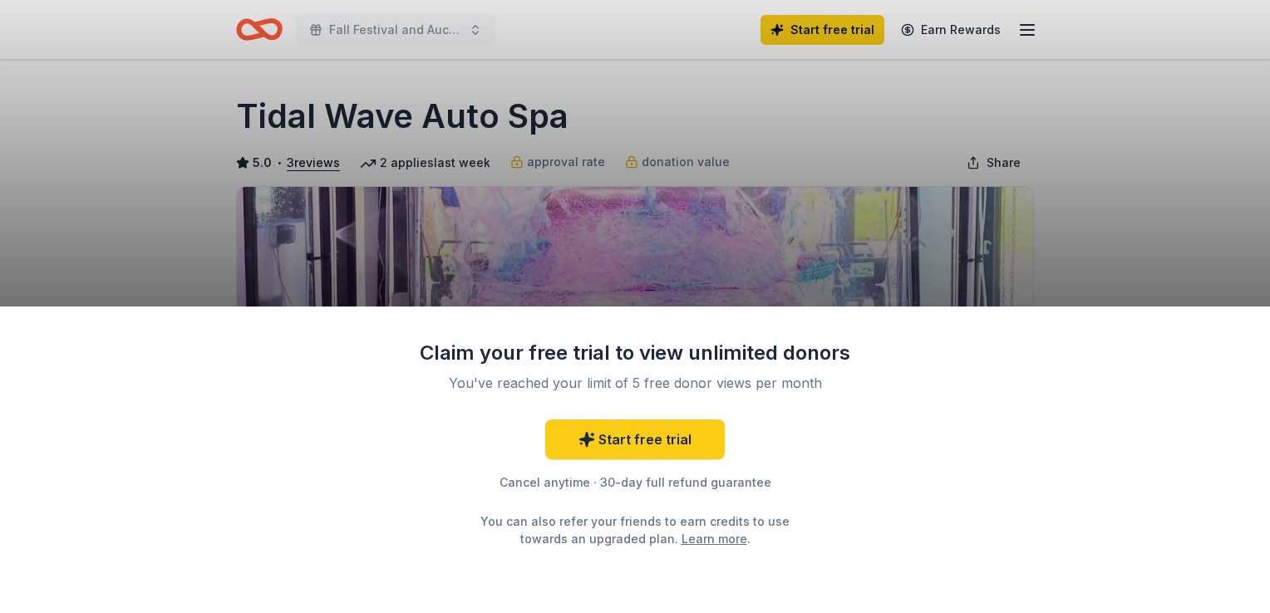
click at [1257, 254] on div "Claim your free trial to view unlimited donors You've reached your limit of 5 f…" at bounding box center [635, 306] width 1270 height 613
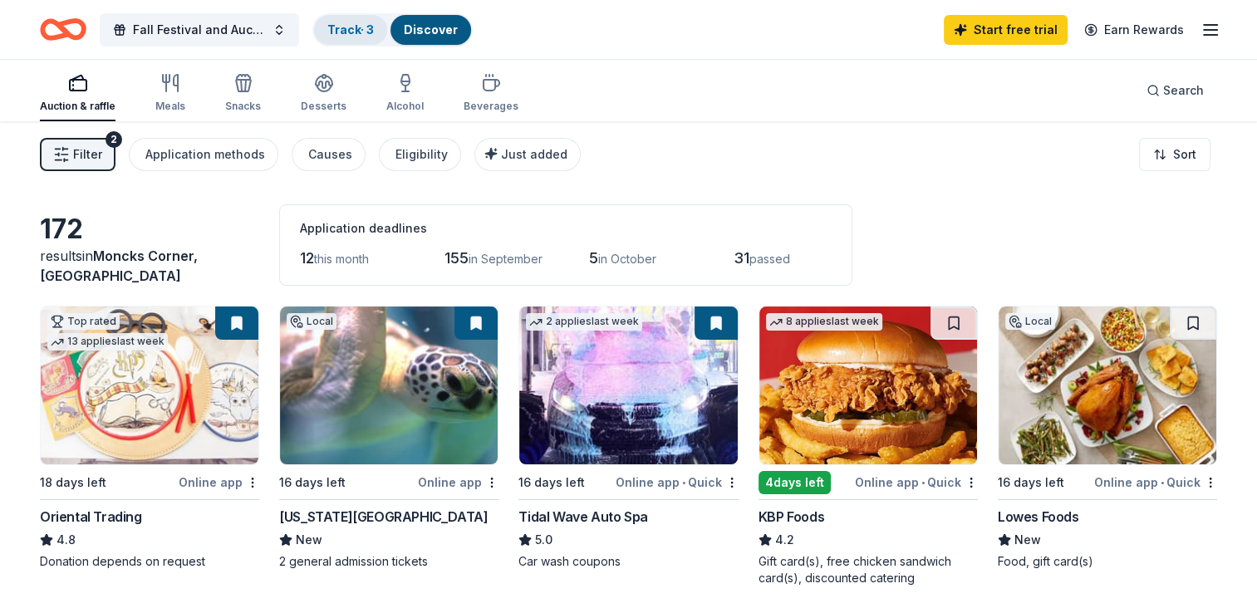
click at [351, 32] on link "Track · 3" at bounding box center [350, 29] width 47 height 14
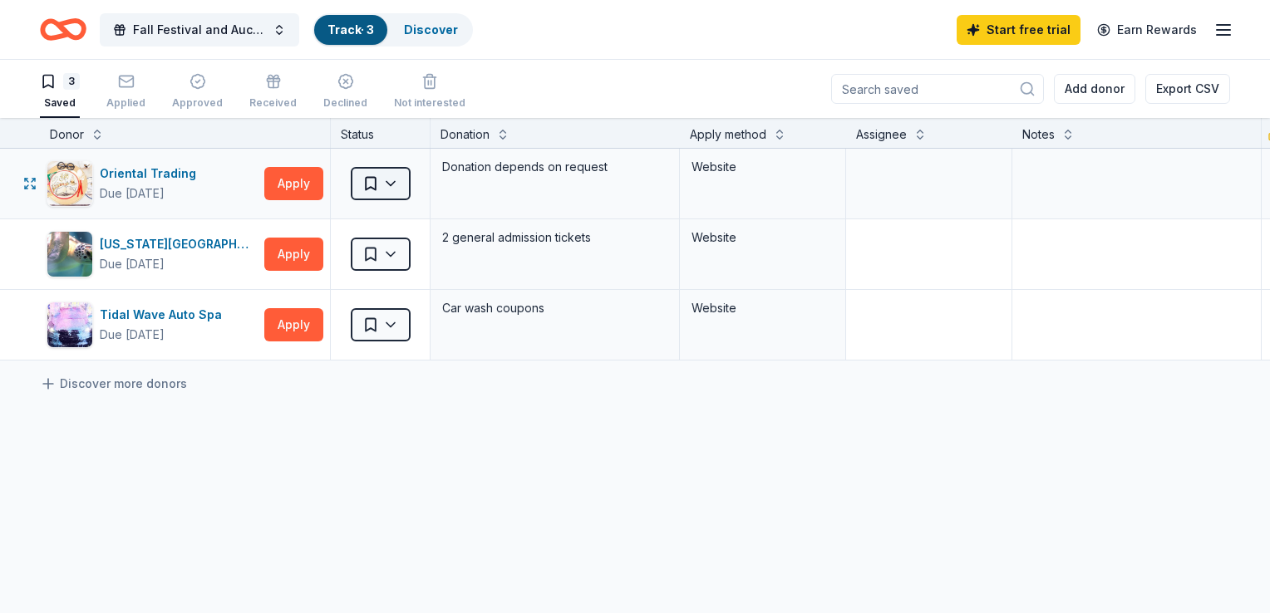
click at [391, 180] on html "Fall Festival and Auction Track · 3 Discover Start free trial Earn Rewards 3 Sa…" at bounding box center [635, 306] width 1270 height 613
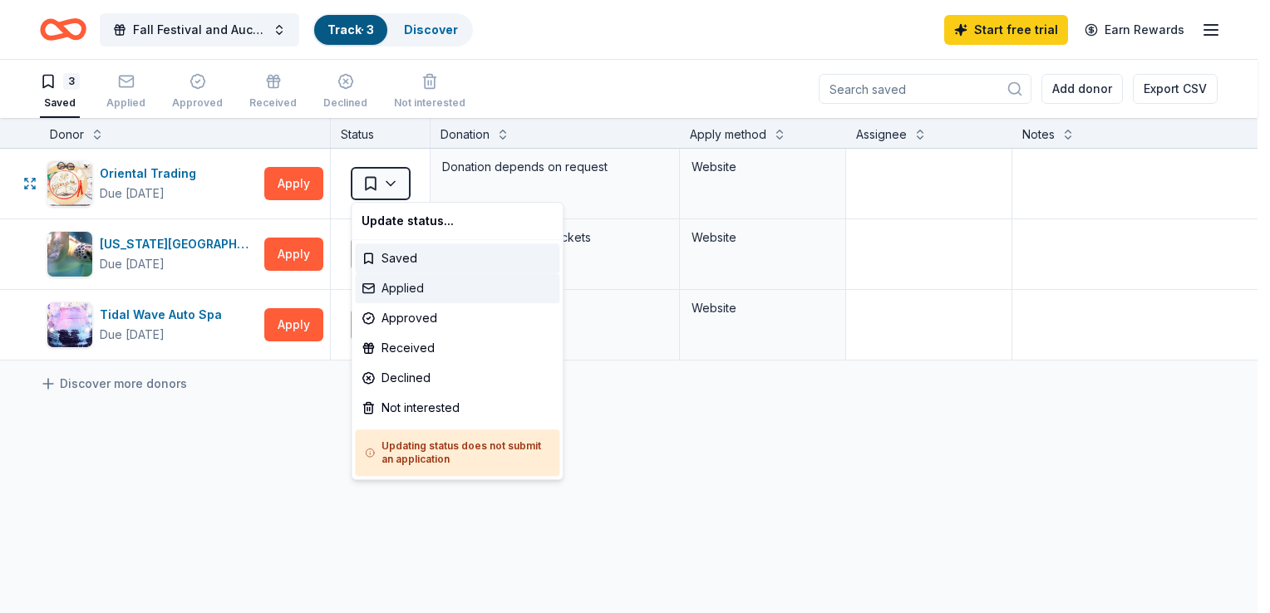
click at [410, 293] on div "Applied" at bounding box center [457, 288] width 204 height 30
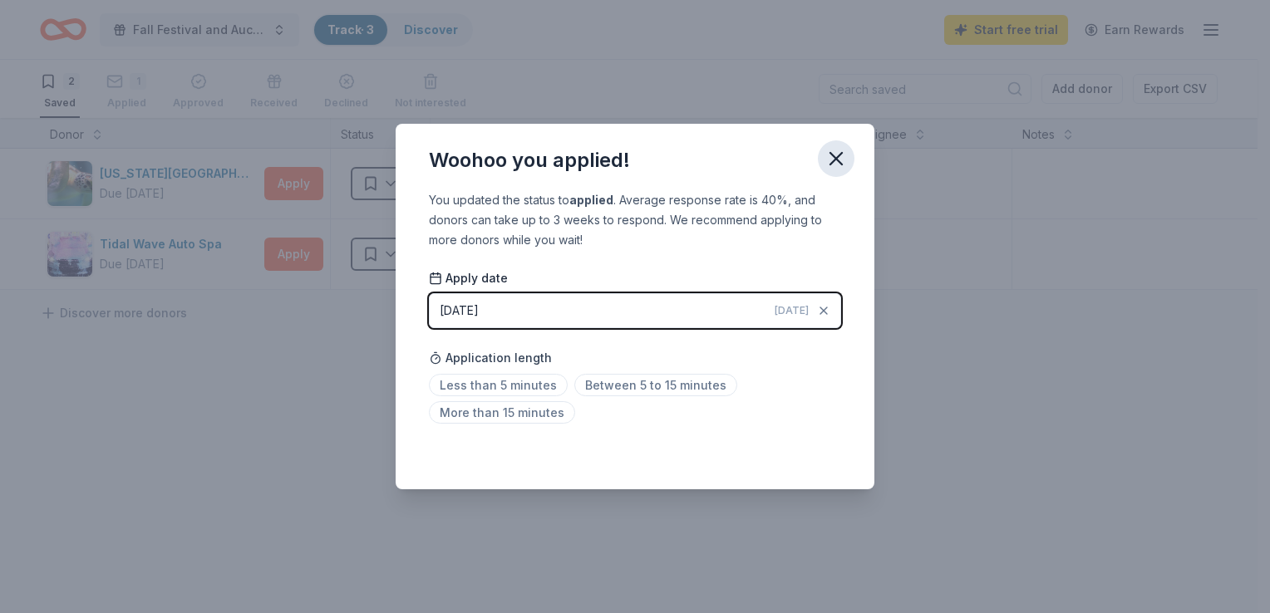
click at [830, 153] on icon "button" at bounding box center [836, 159] width 12 height 12
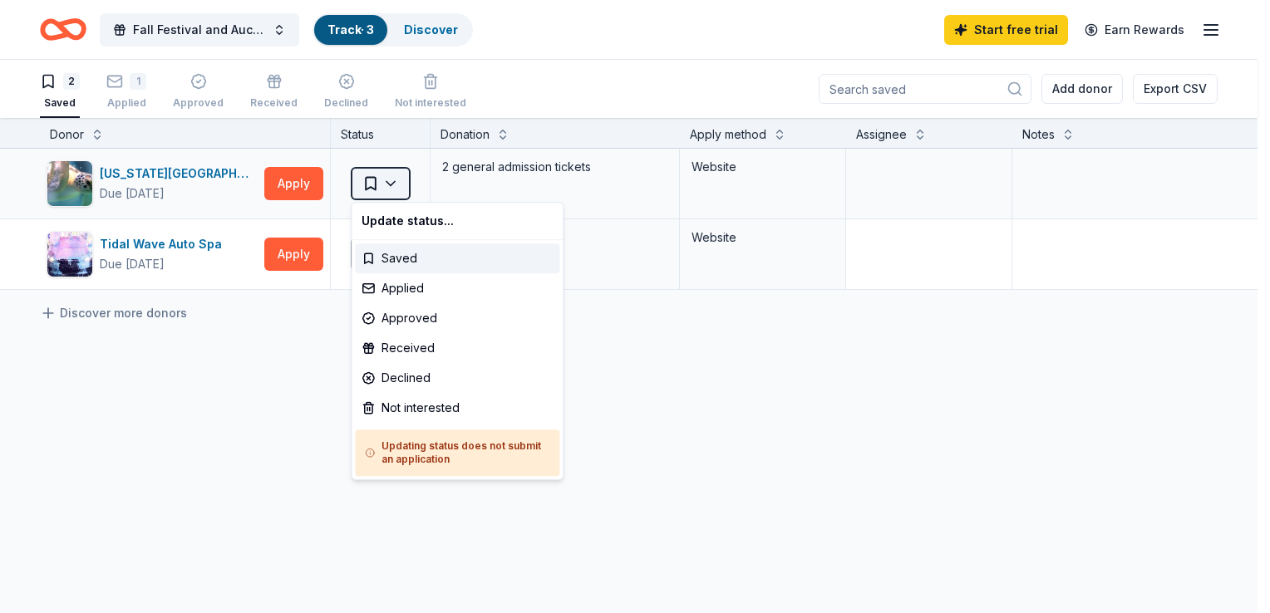
click at [392, 181] on html "Fall Festival and Auction Track · 3 Discover Start free trial Earn Rewards 2 Sa…" at bounding box center [635, 306] width 1270 height 613
click at [398, 288] on div "Applied" at bounding box center [457, 288] width 204 height 30
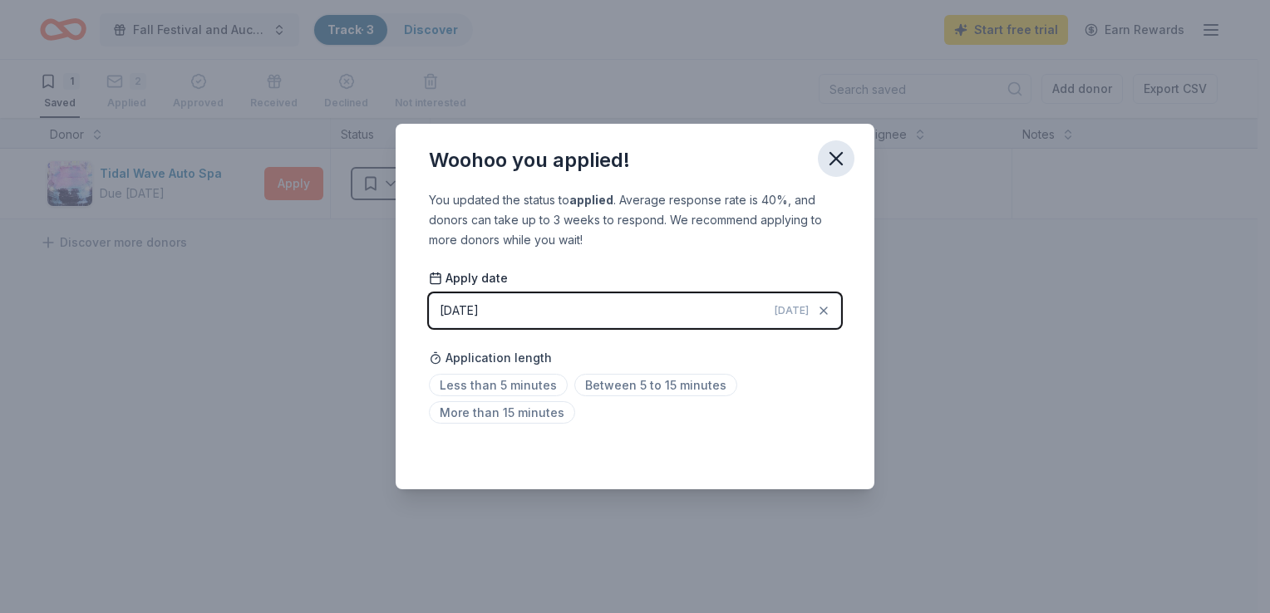
click at [831, 156] on icon "button" at bounding box center [835, 158] width 23 height 23
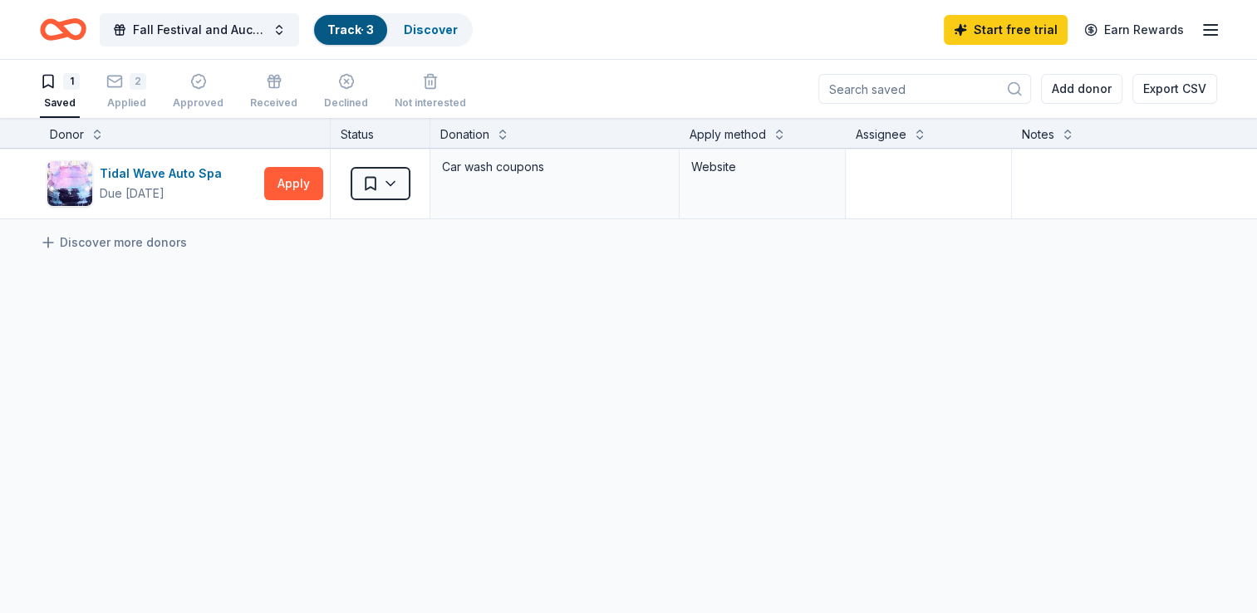
click at [47, 15] on icon "Home" at bounding box center [63, 29] width 47 height 39
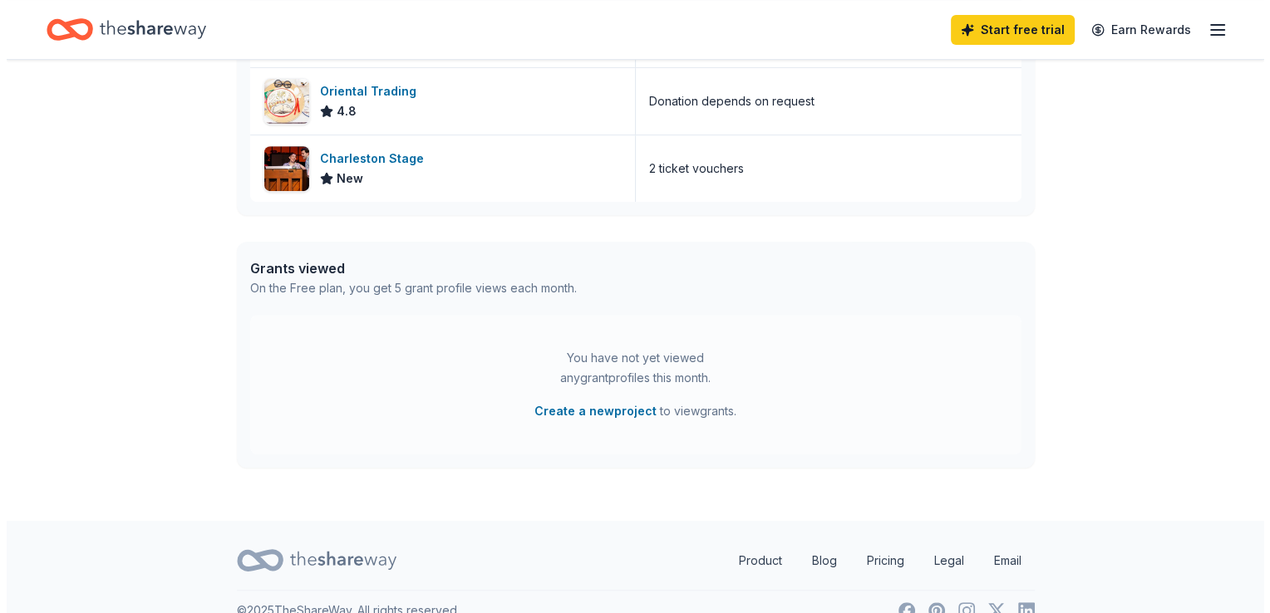
scroll to position [731, 0]
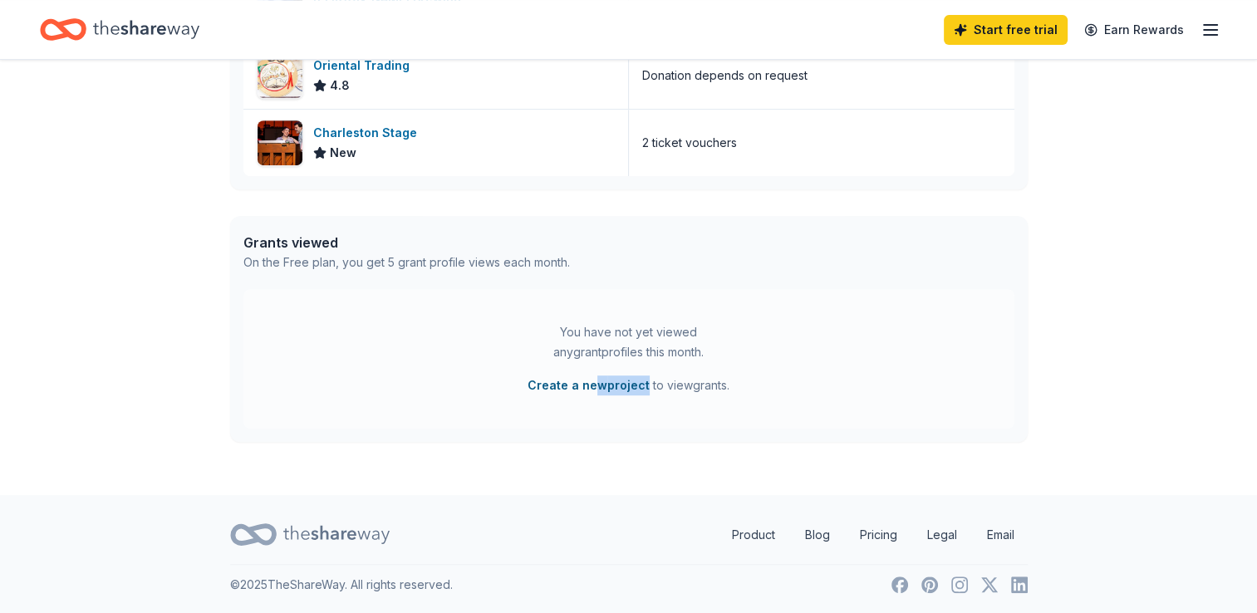
drag, startPoint x: 583, startPoint y: 397, endPoint x: 593, endPoint y: 386, distance: 14.8
click at [593, 386] on div "You have not yet viewed any grant profiles this month. Create a new project to …" at bounding box center [628, 359] width 771 height 140
click at [593, 386] on button "Create a new project" at bounding box center [589, 386] width 122 height 20
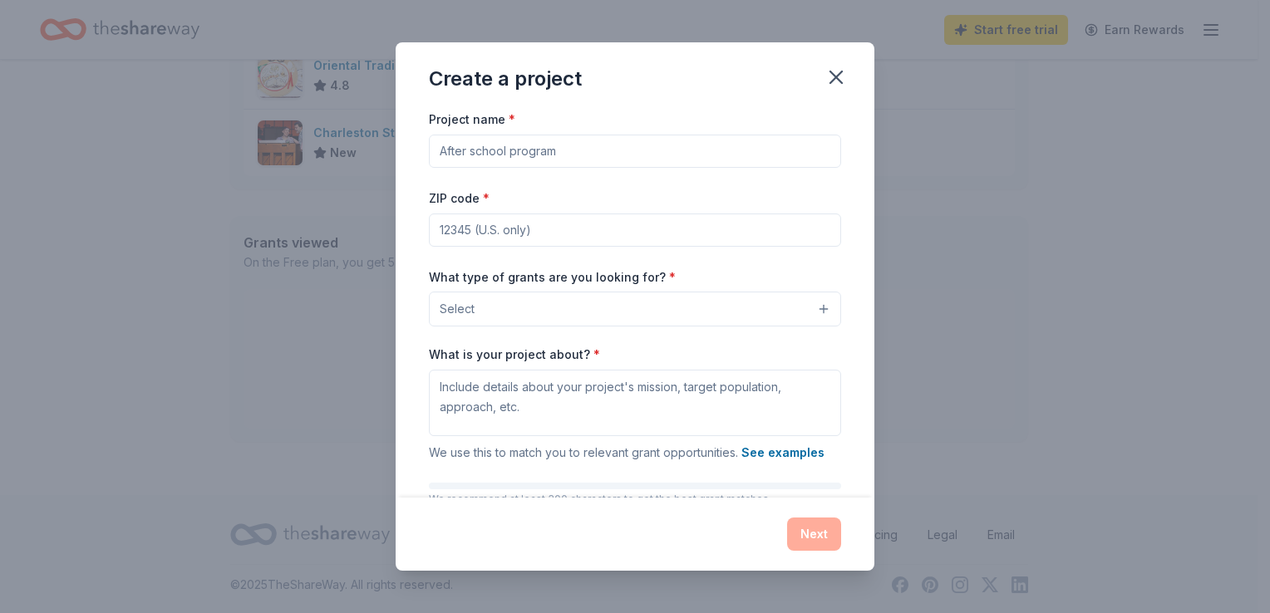
click at [619, 140] on input "Project name *" at bounding box center [635, 151] width 412 height 33
type input "All Inclusive Playground"
type input "29461"
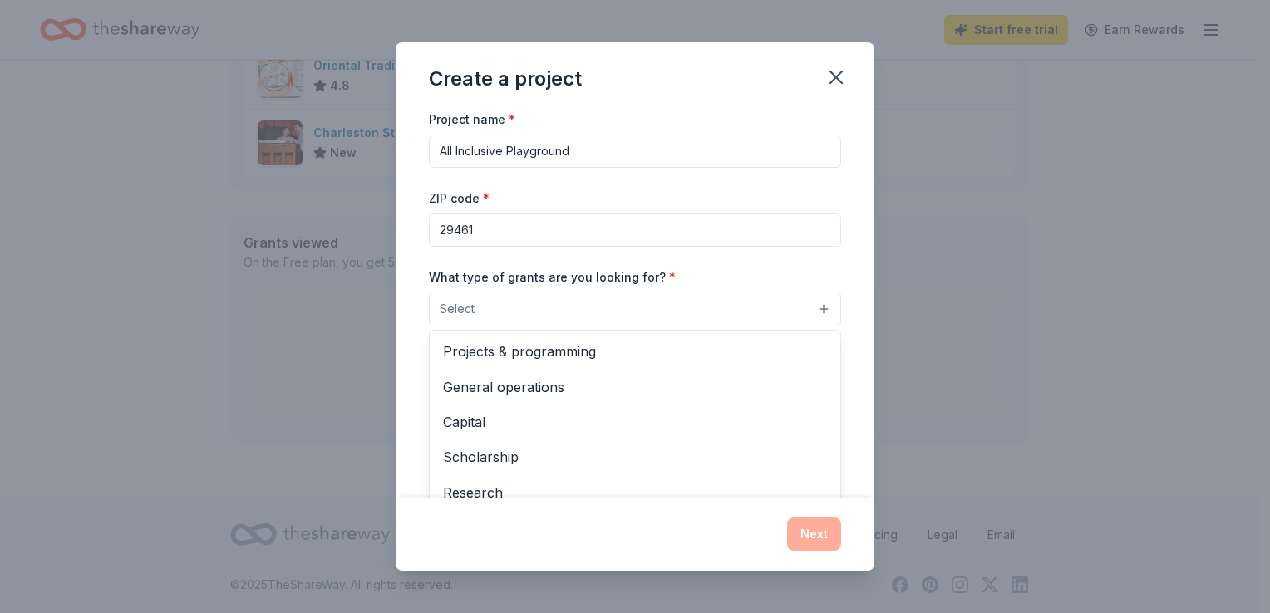
click at [804, 306] on button "Select" at bounding box center [635, 309] width 412 height 35
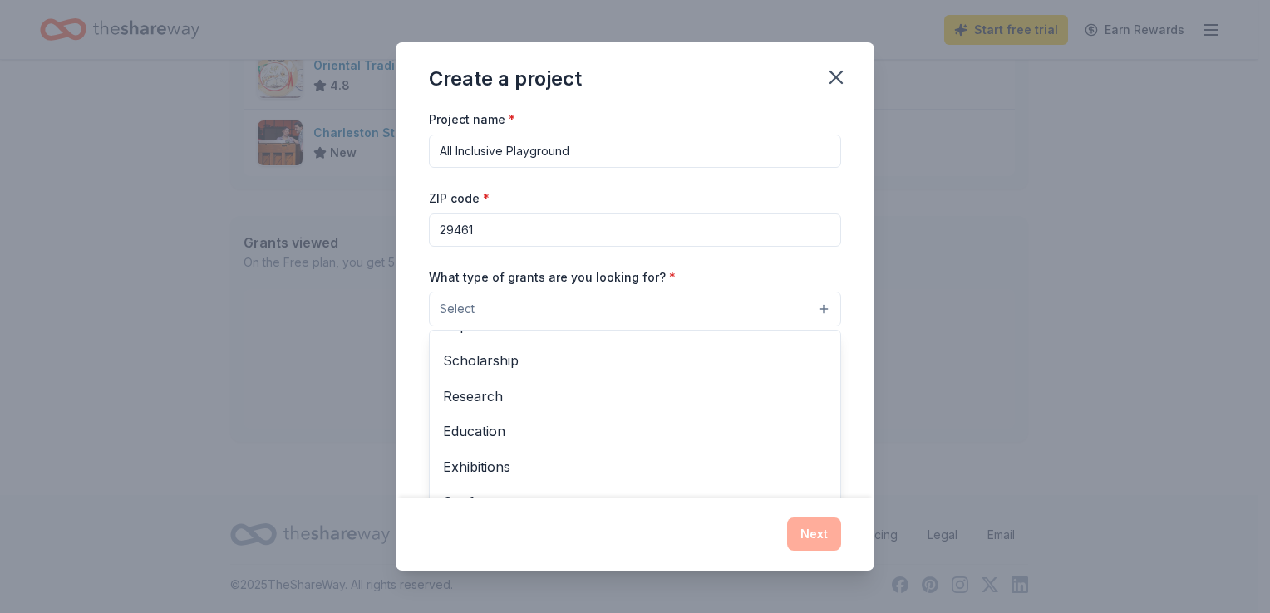
scroll to position [95, 0]
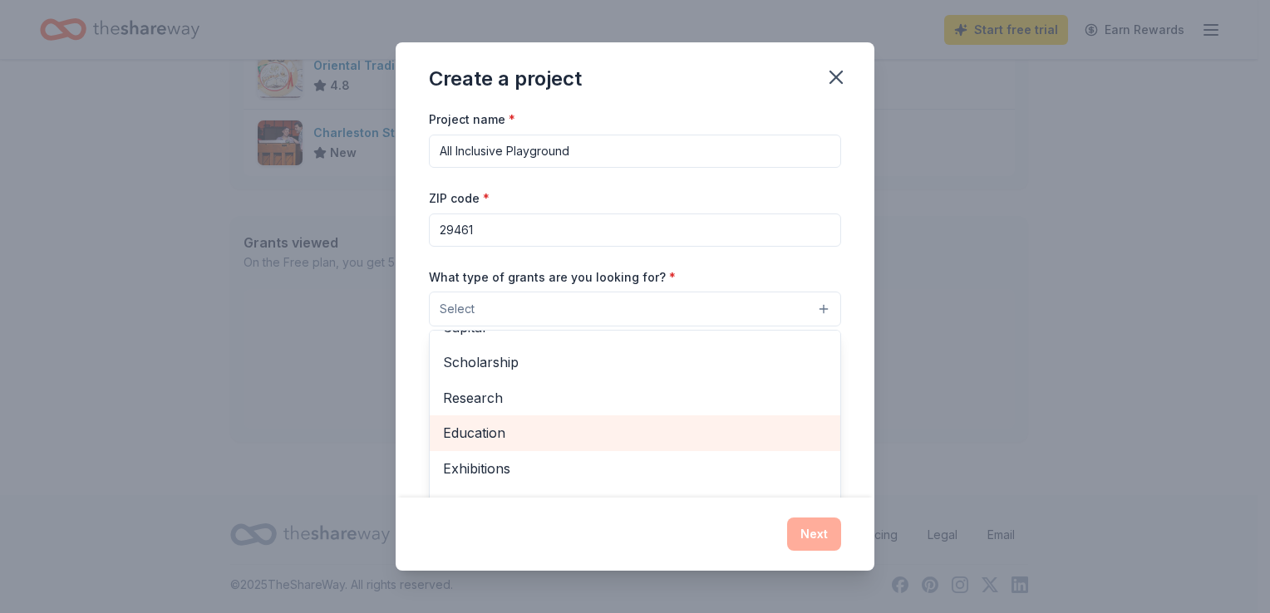
click at [722, 421] on div "Education" at bounding box center [635, 433] width 411 height 35
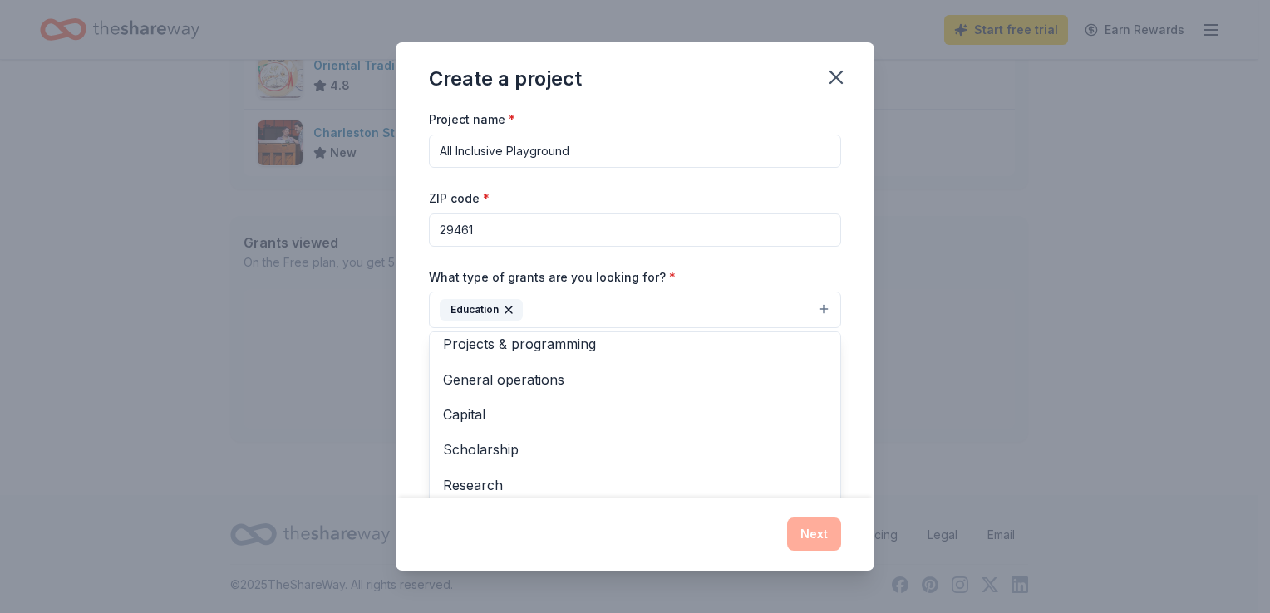
scroll to position [0, 0]
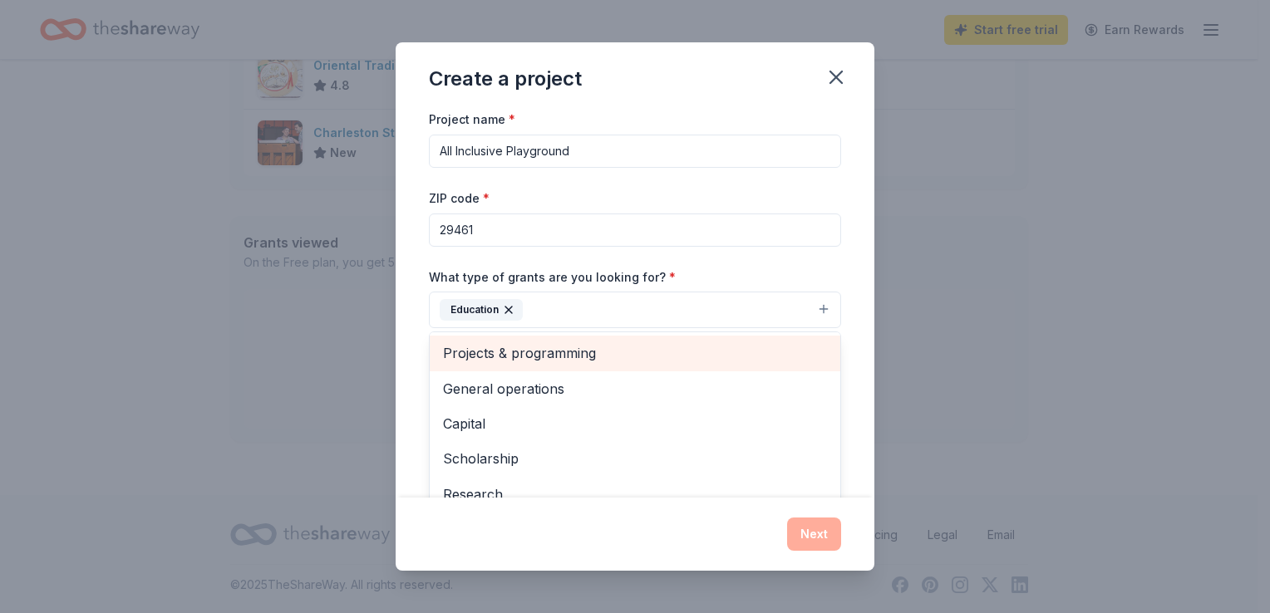
click at [728, 359] on span "Projects & programming" at bounding box center [635, 353] width 384 height 22
click at [721, 364] on div "General operations" at bounding box center [635, 353] width 411 height 35
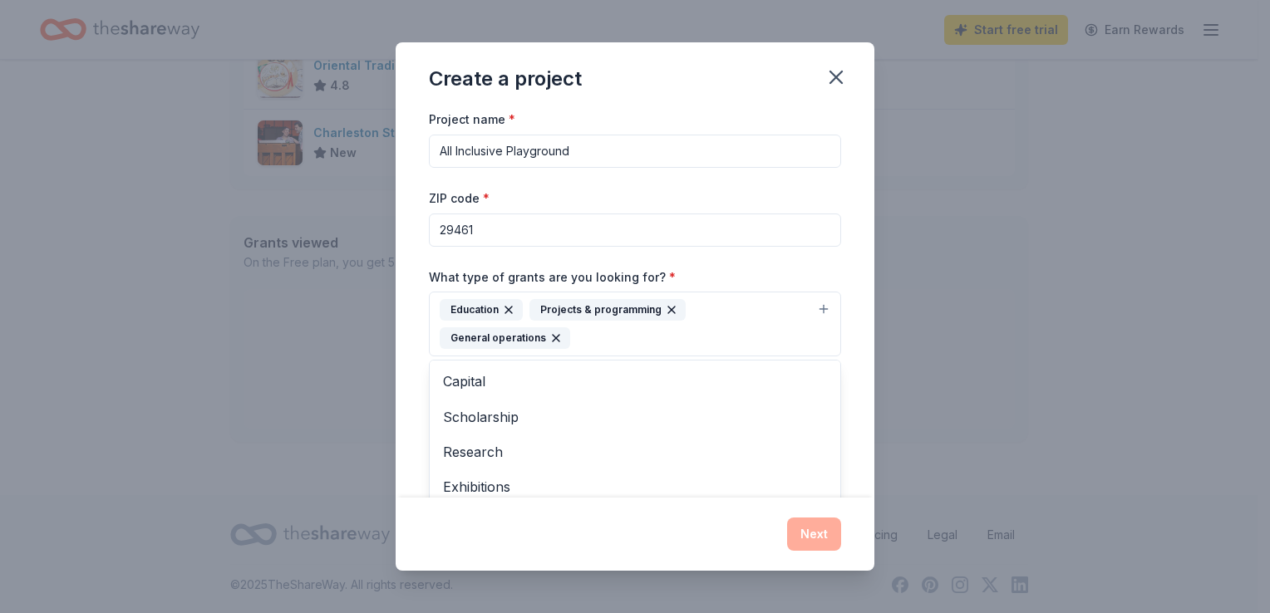
click at [849, 361] on div "Project name * All Inclusive Playground ZIP code * 29461 What type of grants ar…" at bounding box center [635, 303] width 479 height 388
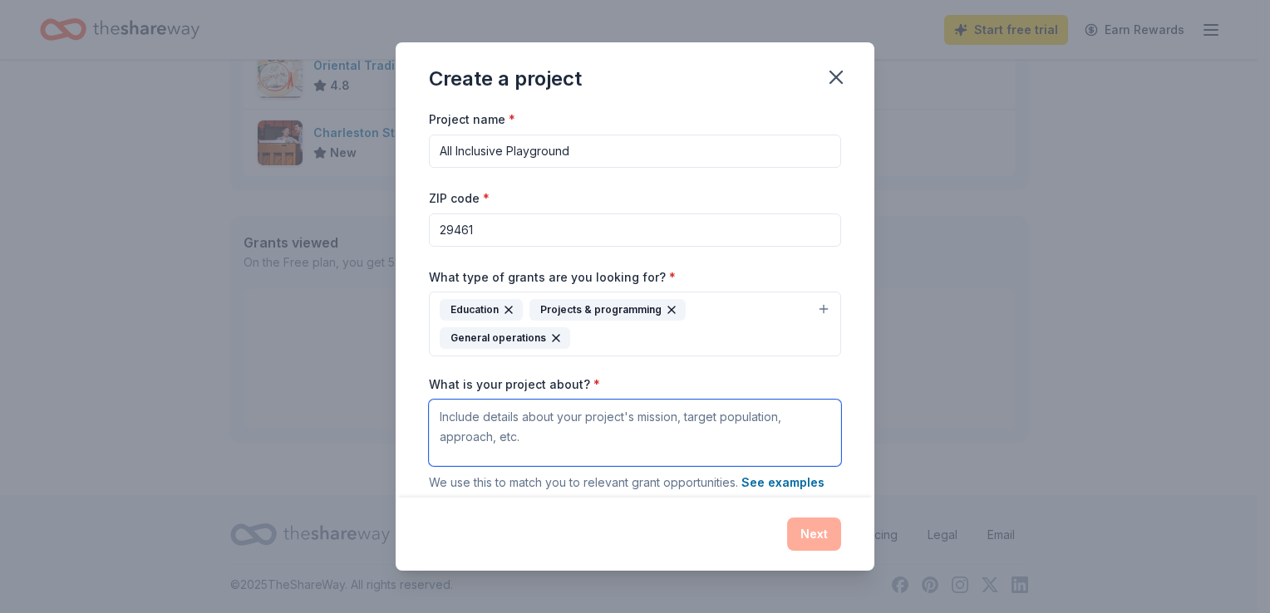
click at [751, 434] on textarea "What is your project about? *" at bounding box center [635, 433] width 412 height 66
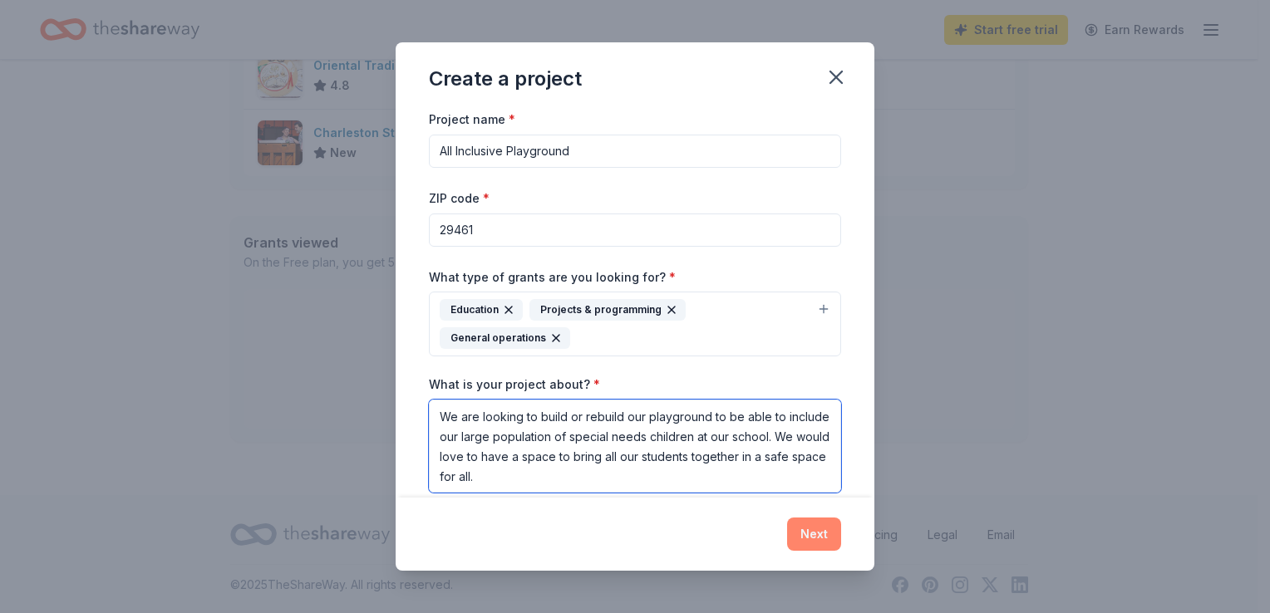
type textarea "We are looking to build or rebuild our playground to be able to include our lar…"
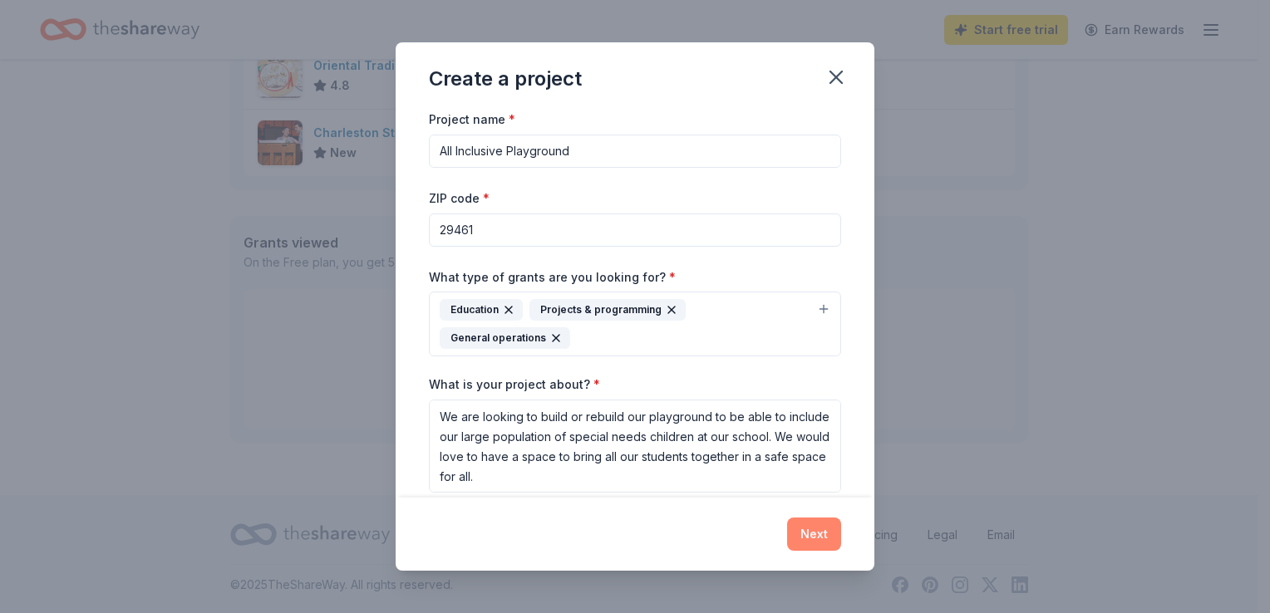
click at [820, 524] on button "Next" at bounding box center [814, 534] width 54 height 33
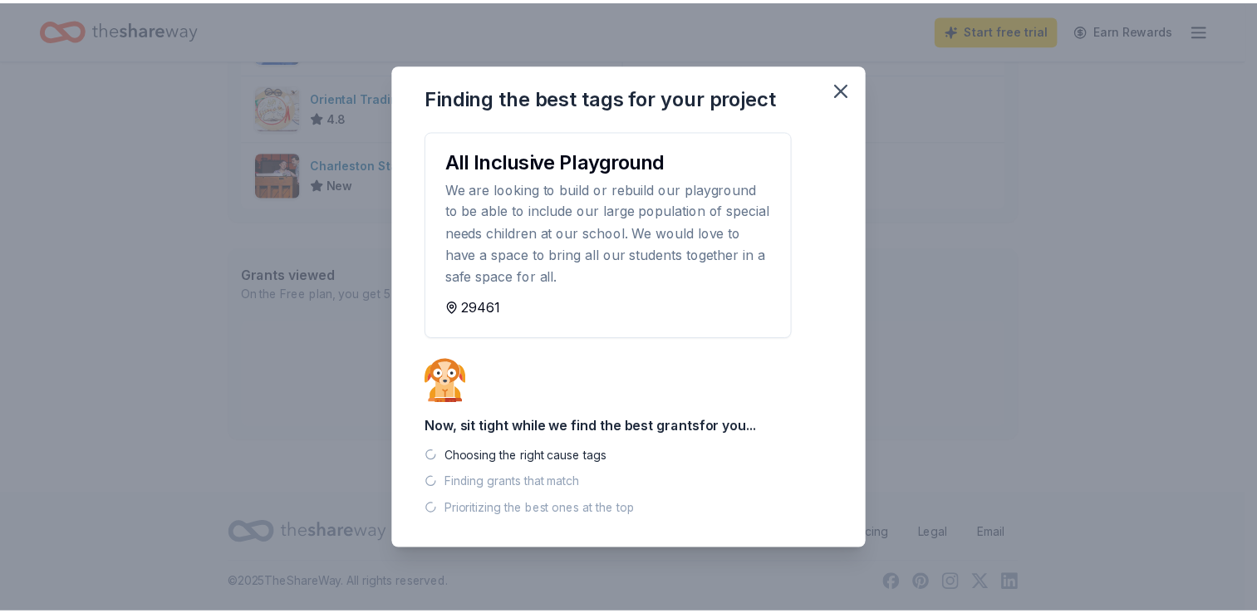
scroll to position [698, 0]
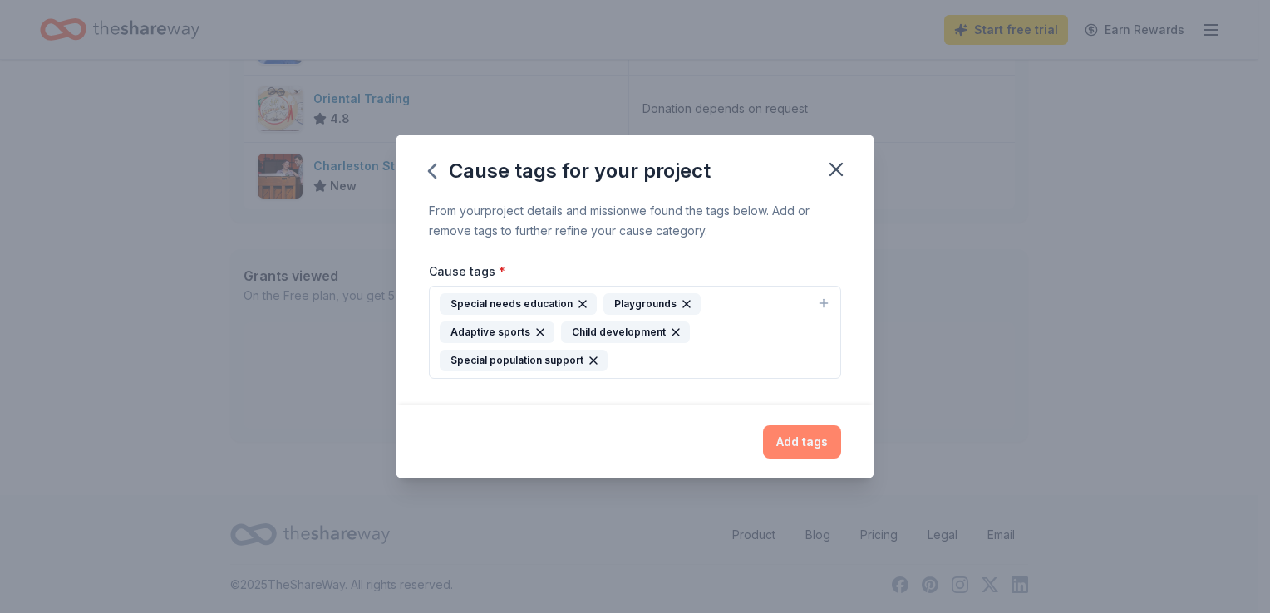
click at [804, 435] on button "Add tags" at bounding box center [802, 441] width 78 height 33
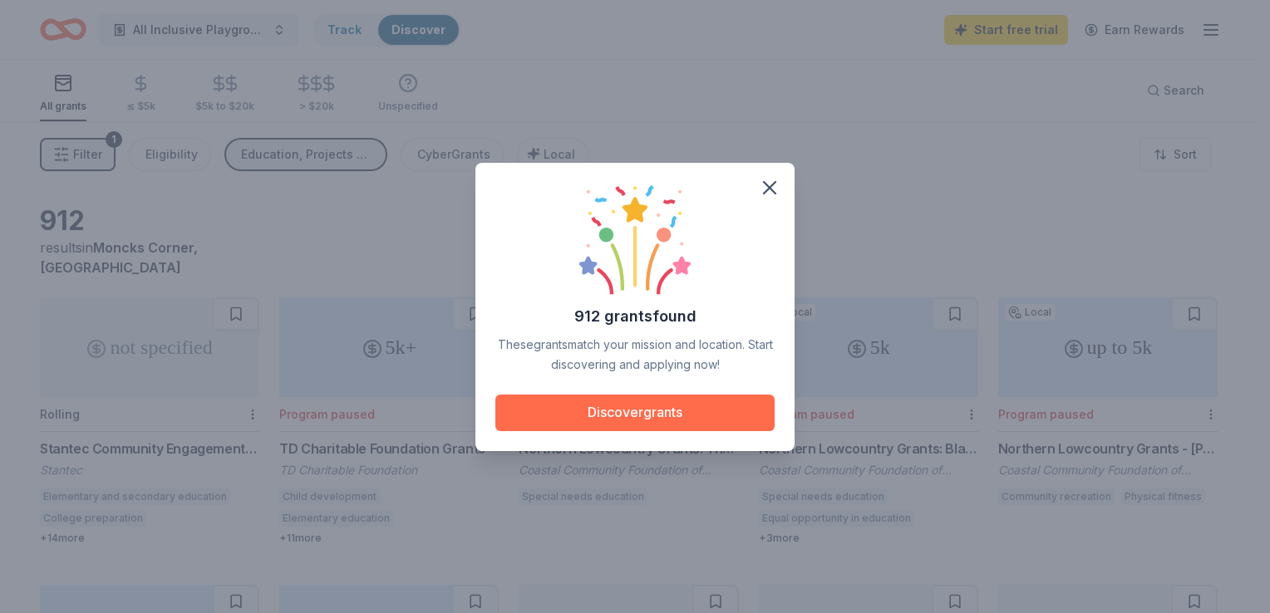
click at [711, 415] on button "Discover grants" at bounding box center [634, 413] width 279 height 37
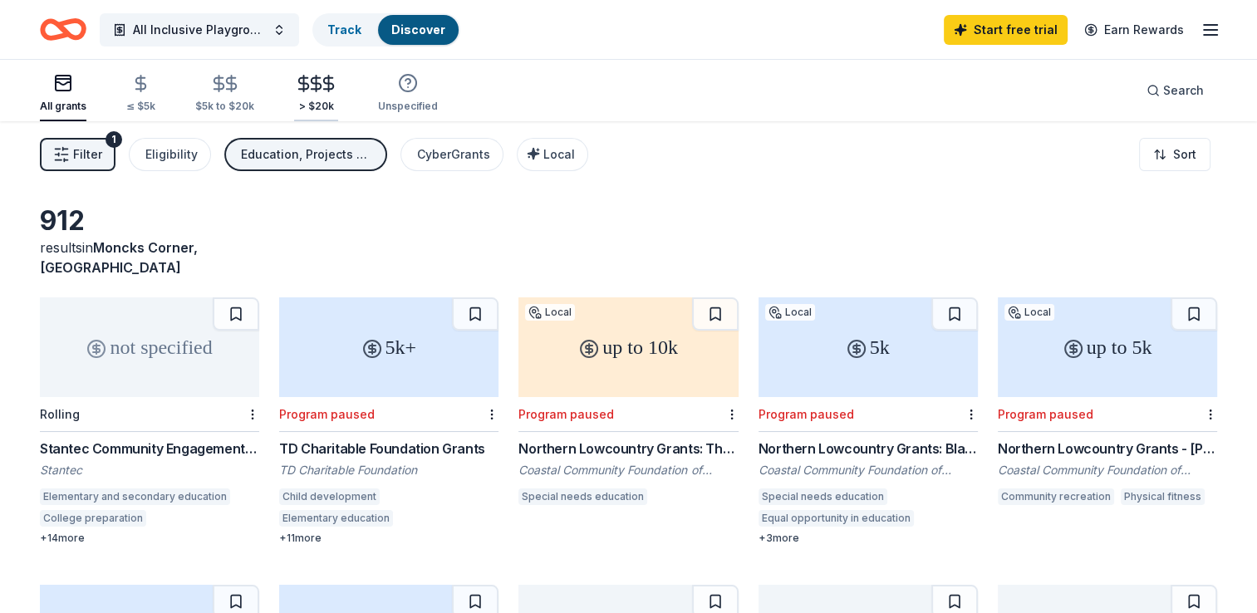
click at [295, 92] on icon "button" at bounding box center [303, 83] width 19 height 19
